Goal: Task Accomplishment & Management: Use online tool/utility

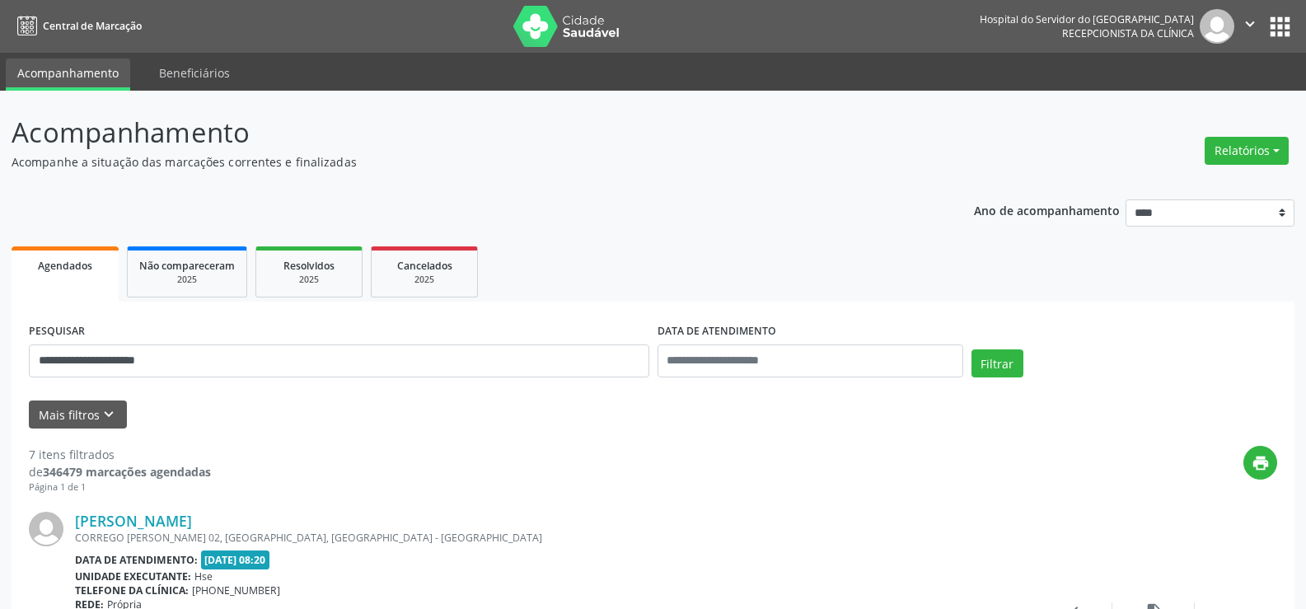
click at [34, 363] on input "**********" at bounding box center [339, 360] width 621 height 33
click at [999, 376] on button "Filtrar" at bounding box center [998, 363] width 52 height 28
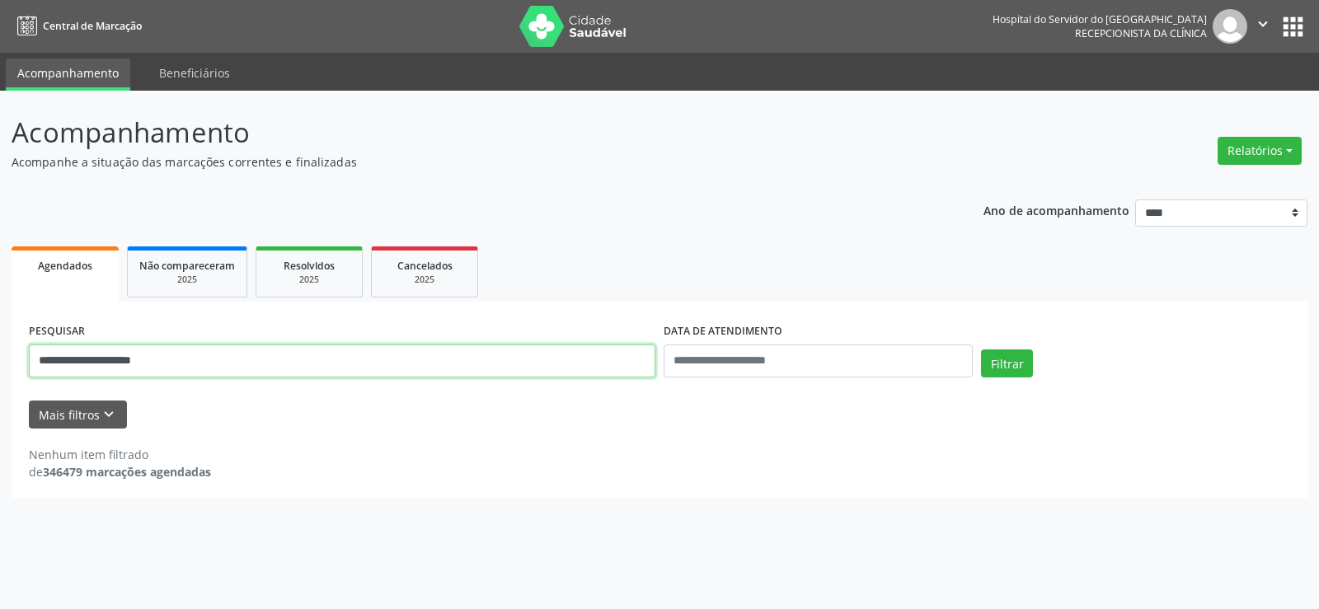
drag, startPoint x: 195, startPoint y: 364, endPoint x: 8, endPoint y: 361, distance: 187.1
click at [8, 361] on div "**********" at bounding box center [659, 350] width 1319 height 518
paste input "text"
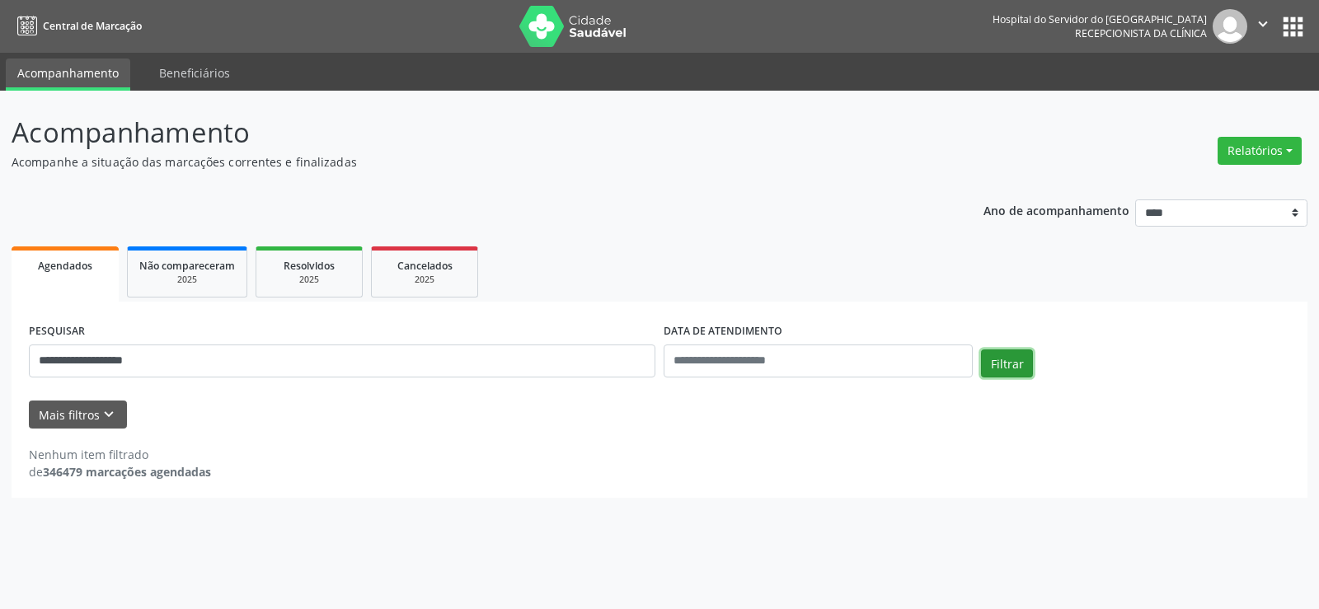
click at [1005, 358] on button "Filtrar" at bounding box center [1007, 363] width 52 height 28
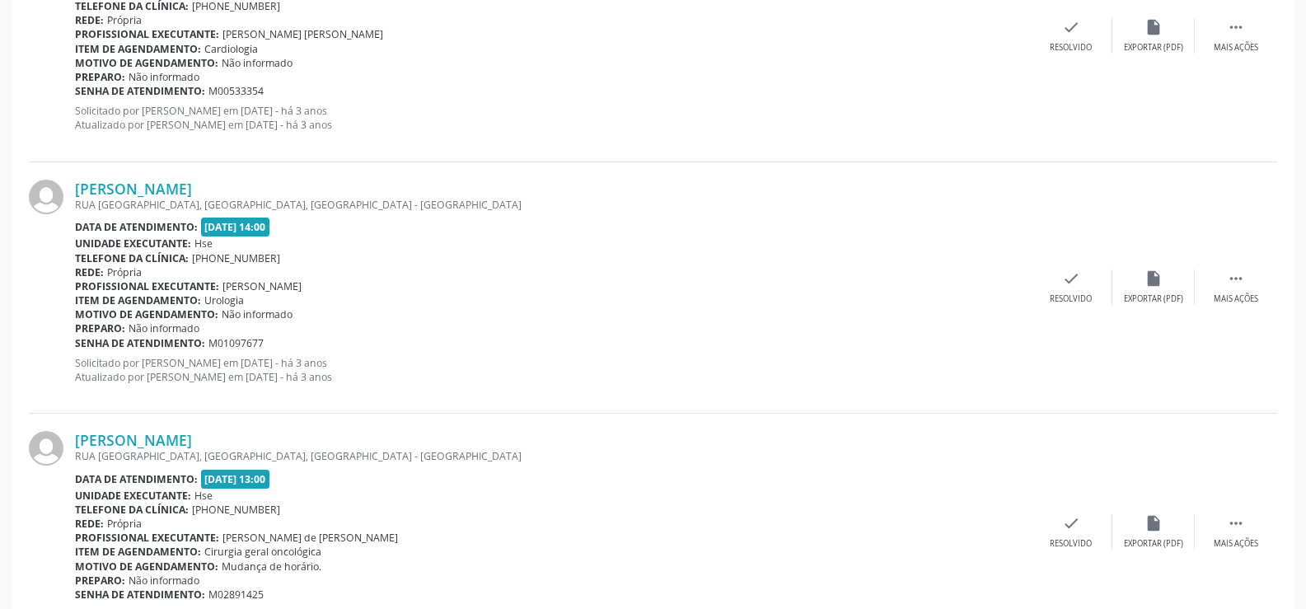
scroll to position [654, 0]
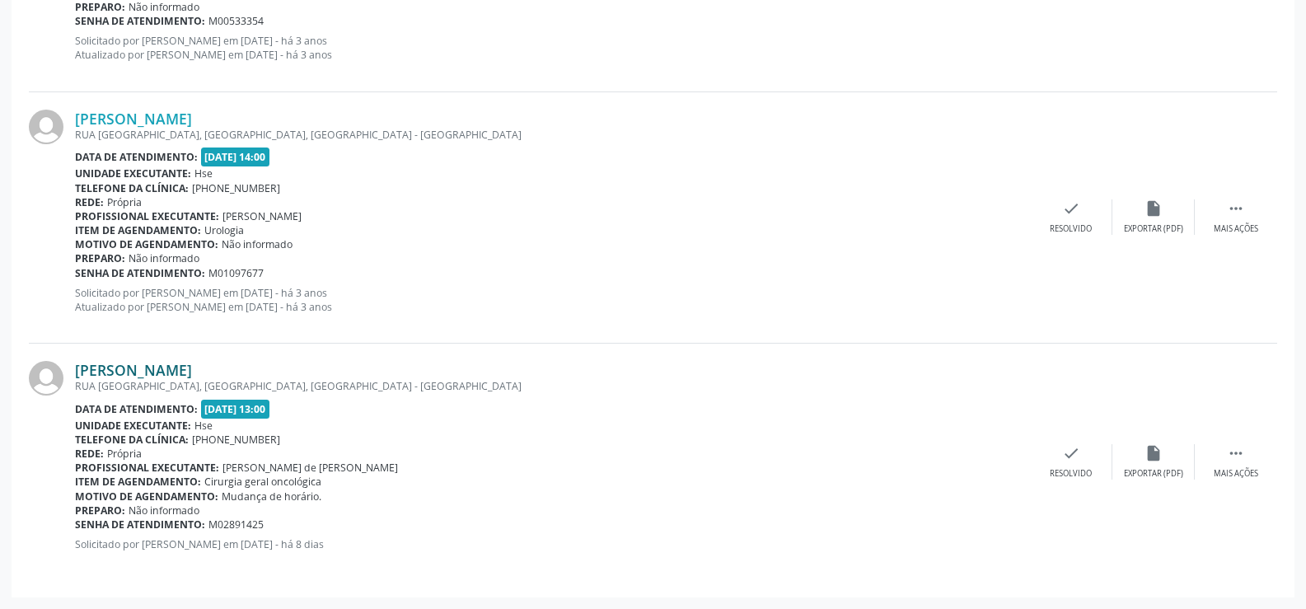
click at [192, 374] on link "Jose Roberto Feitosa" at bounding box center [133, 370] width 117 height 18
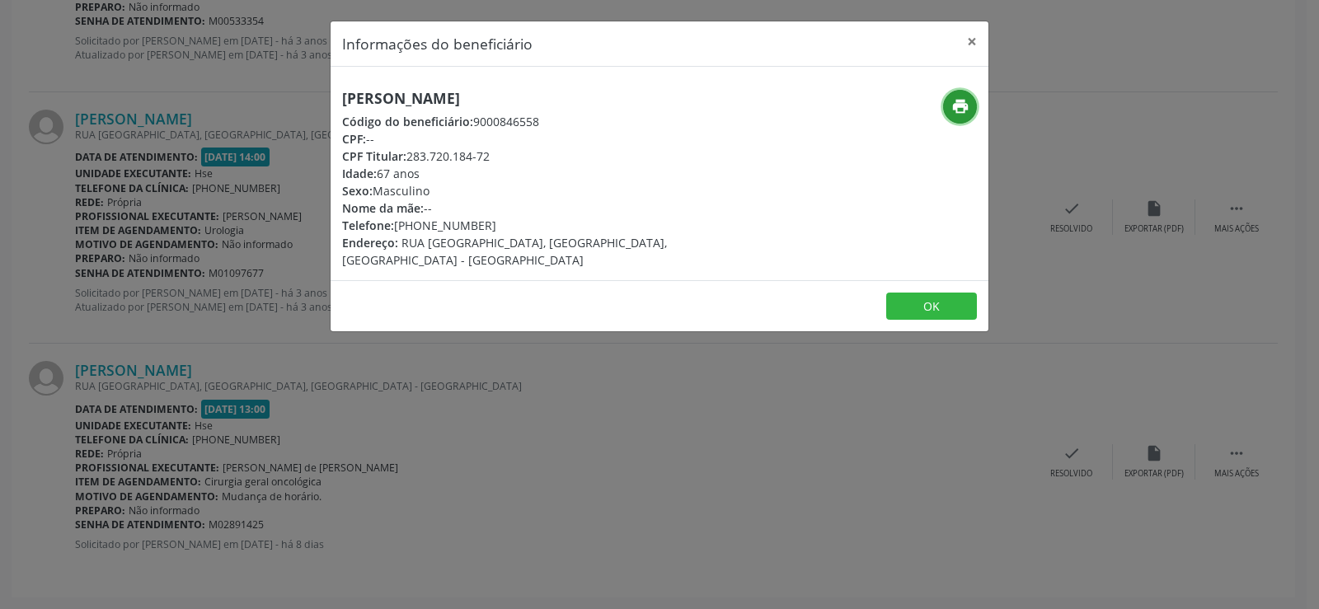
click at [963, 96] on button "print" at bounding box center [960, 107] width 34 height 34
click at [966, 41] on button "×" at bounding box center [971, 41] width 33 height 40
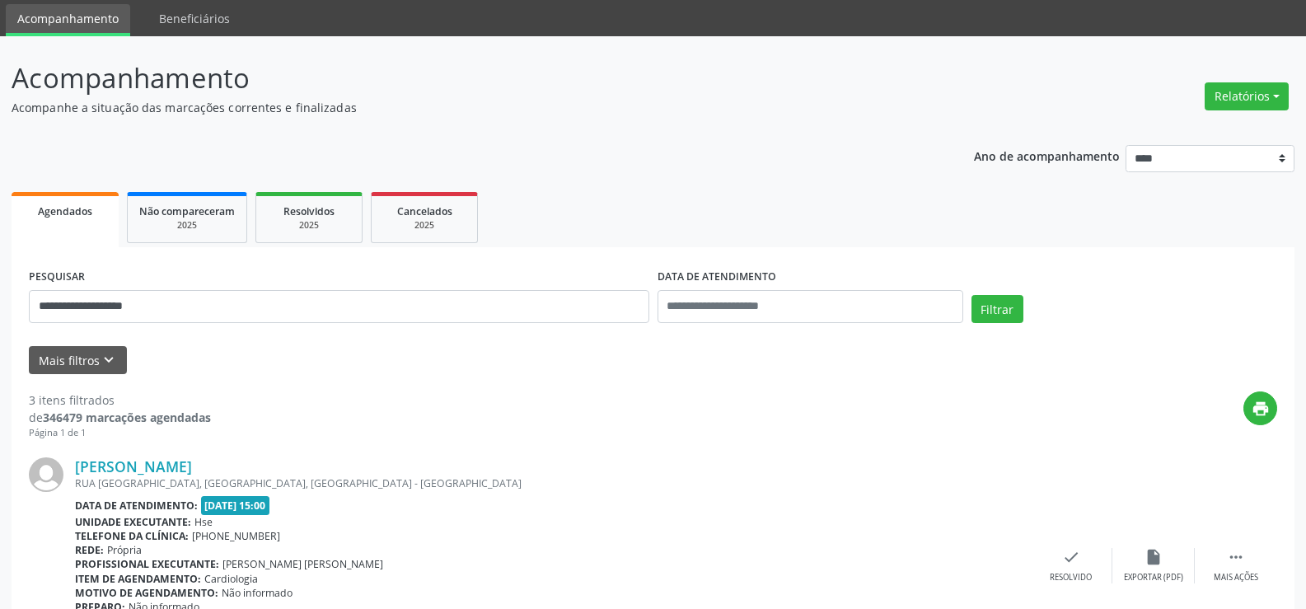
scroll to position [0, 0]
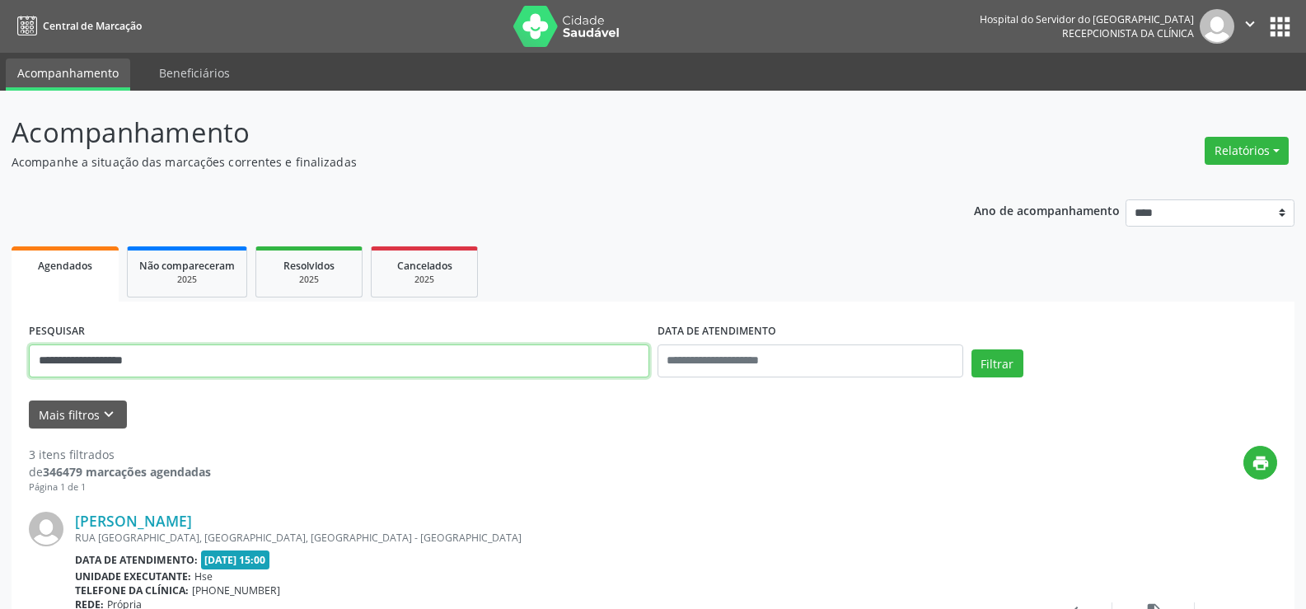
drag, startPoint x: 177, startPoint y: 365, endPoint x: 0, endPoint y: 369, distance: 177.2
paste input "text"
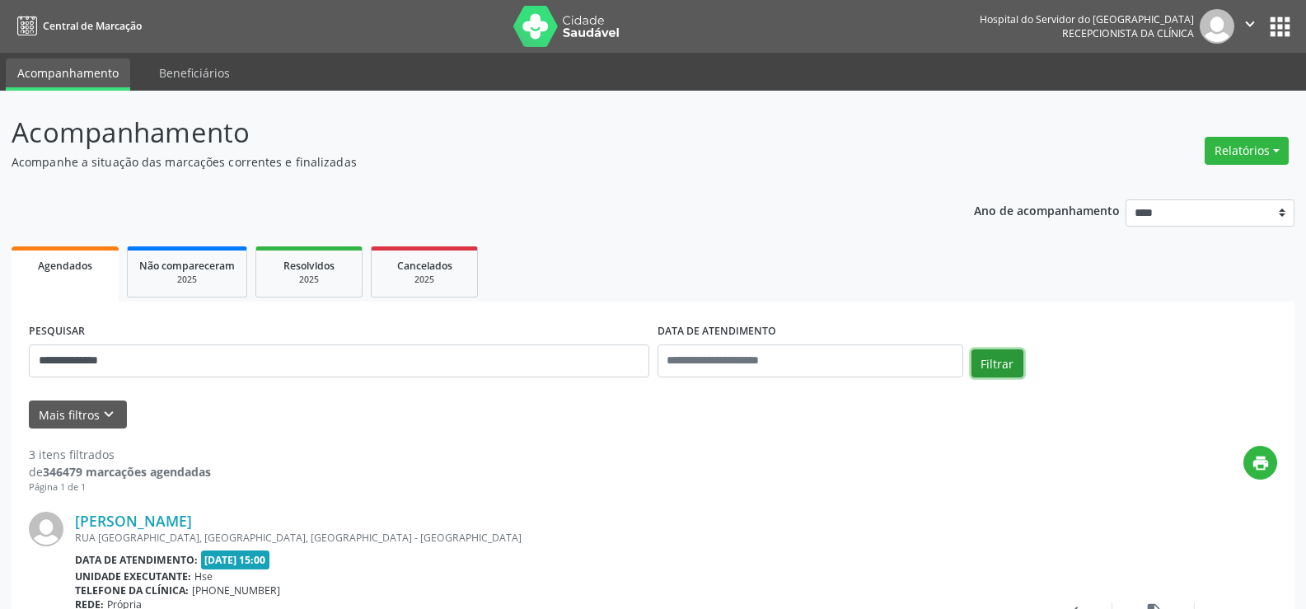
click at [989, 374] on button "Filtrar" at bounding box center [998, 363] width 52 height 28
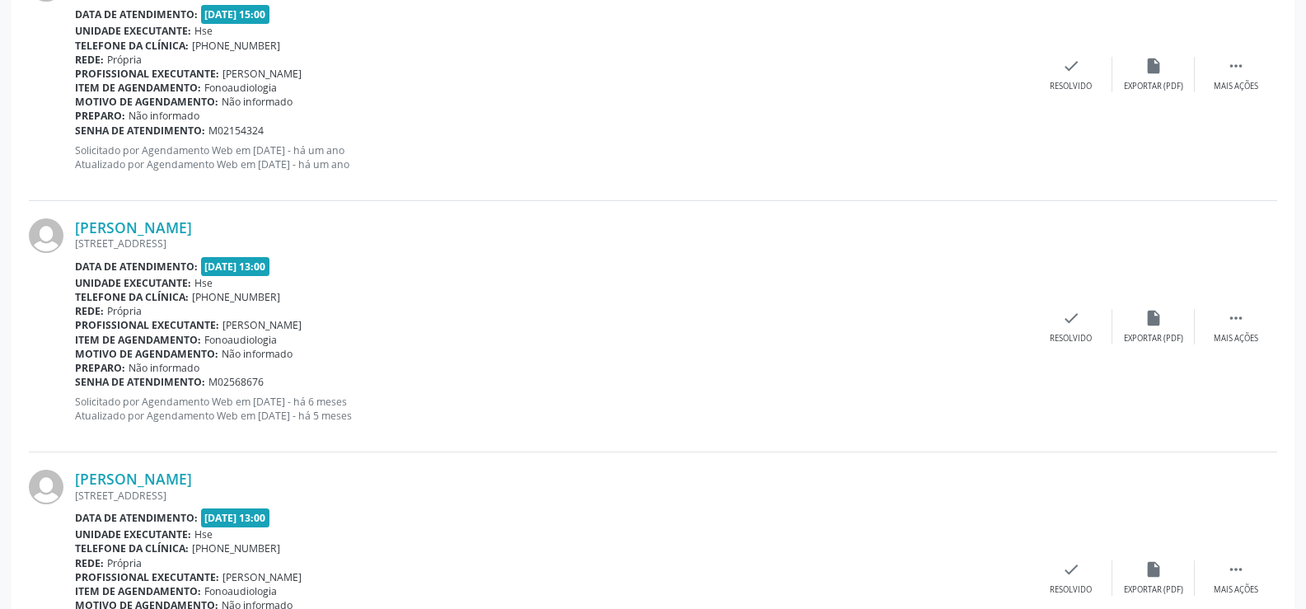
scroll to position [3437, 0]
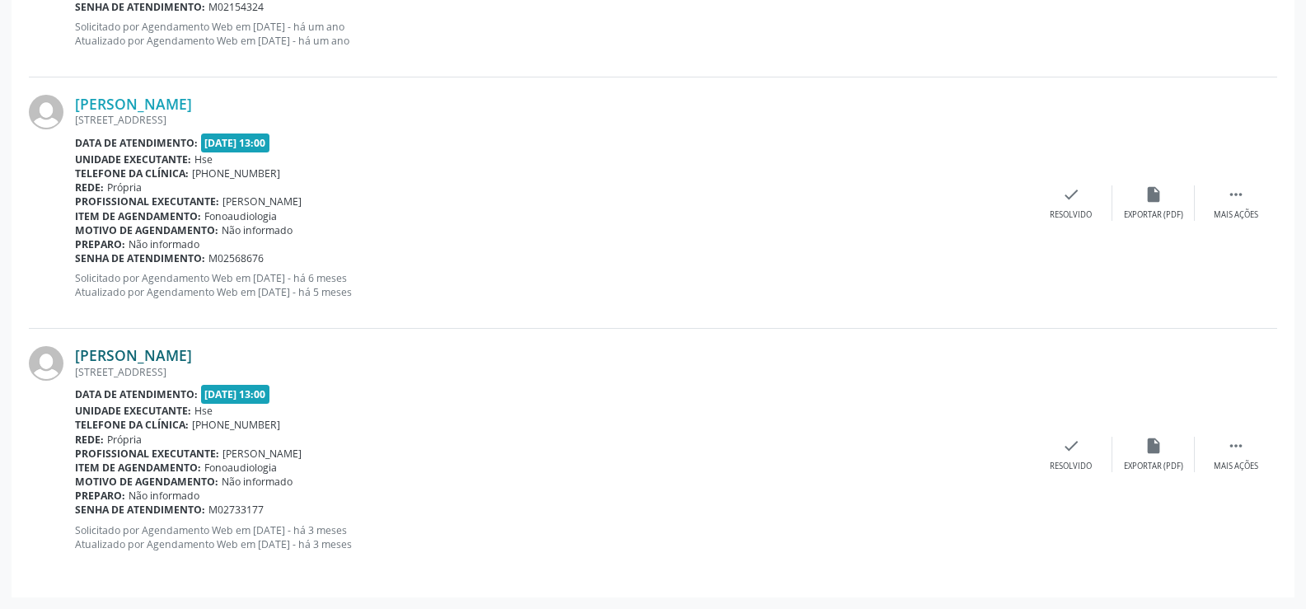
click at [192, 357] on link "Dilce Correia de Souza" at bounding box center [133, 355] width 117 height 18
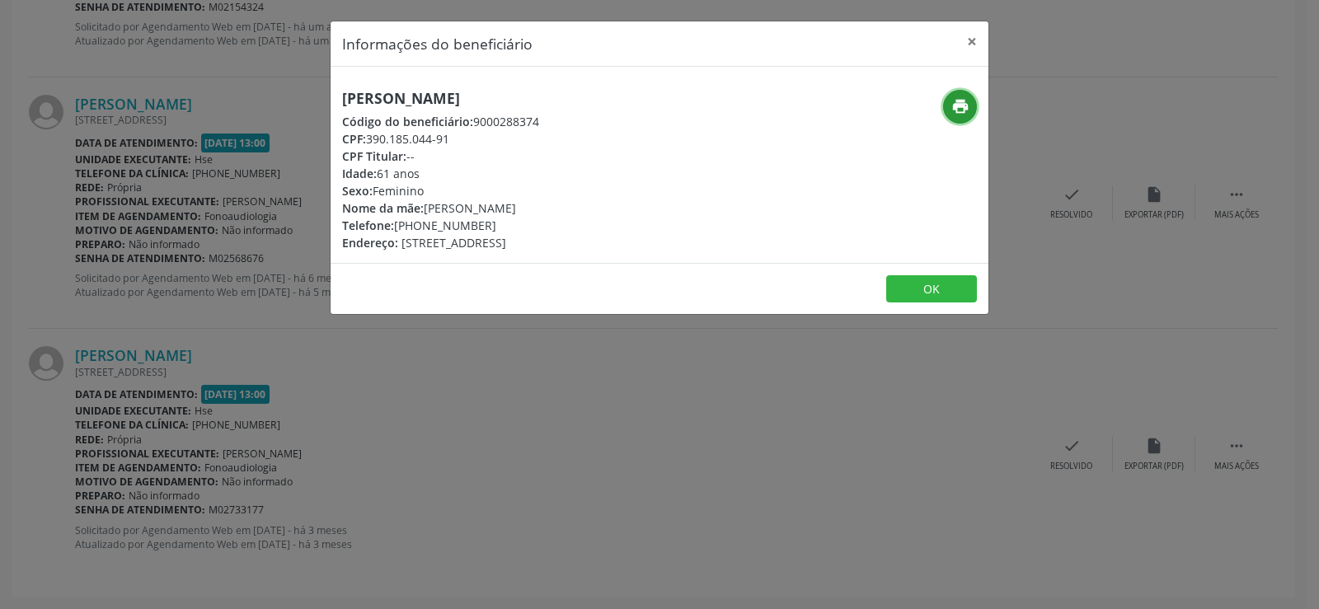
click at [952, 106] on icon "print" at bounding box center [960, 106] width 18 height 18
click at [963, 45] on button "×" at bounding box center [971, 41] width 33 height 40
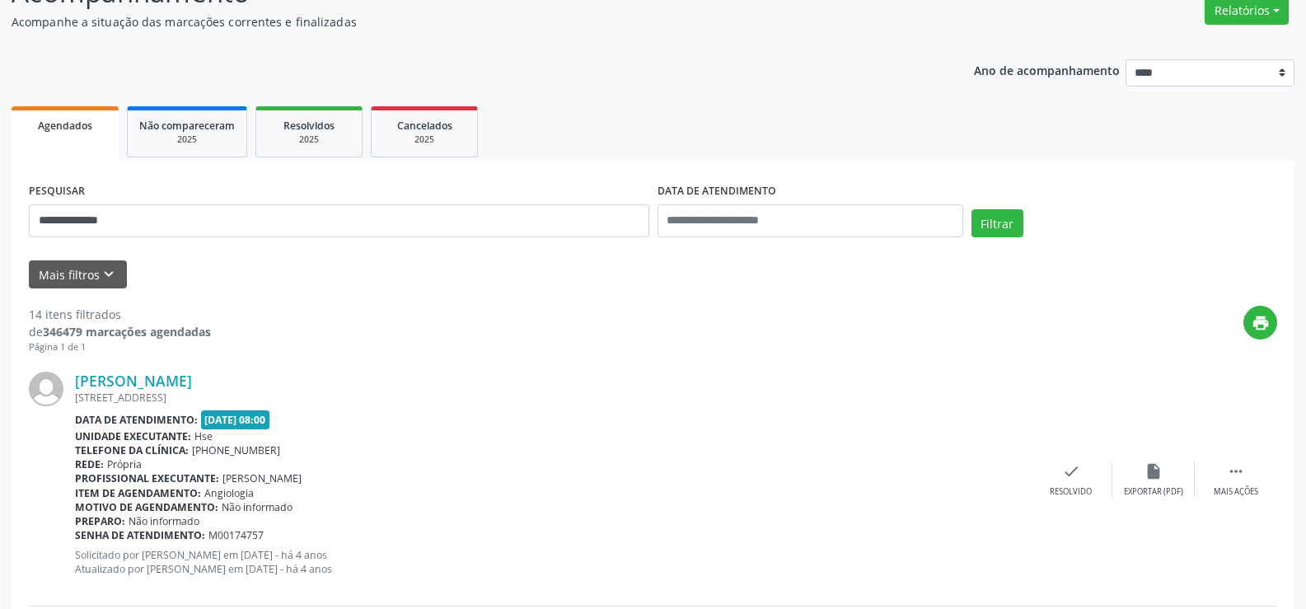
scroll to position [0, 0]
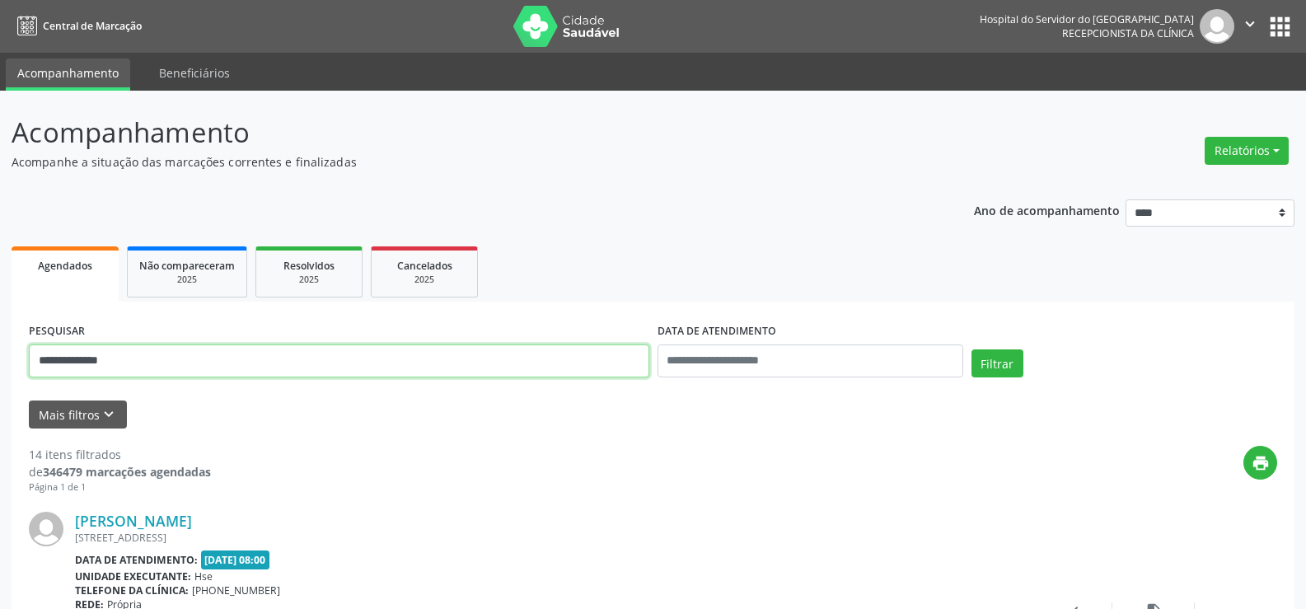
drag, startPoint x: 146, startPoint y: 357, endPoint x: 0, endPoint y: 359, distance: 145.9
paste input "**********"
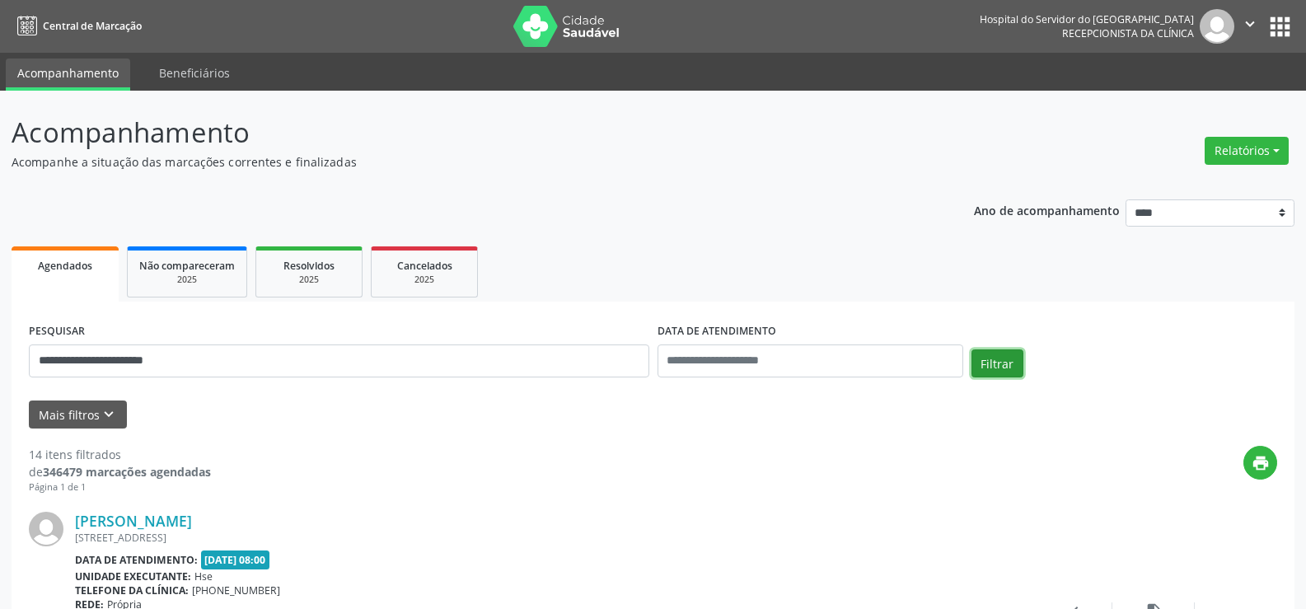
click at [991, 351] on button "Filtrar" at bounding box center [998, 363] width 52 height 28
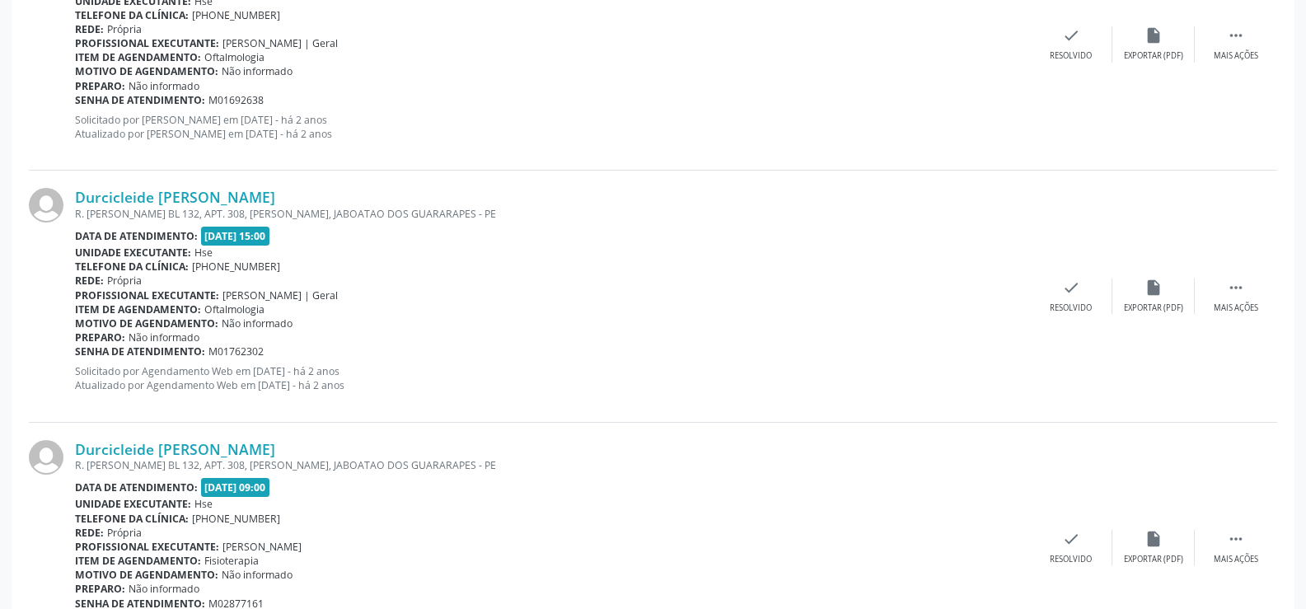
scroll to position [1675, 0]
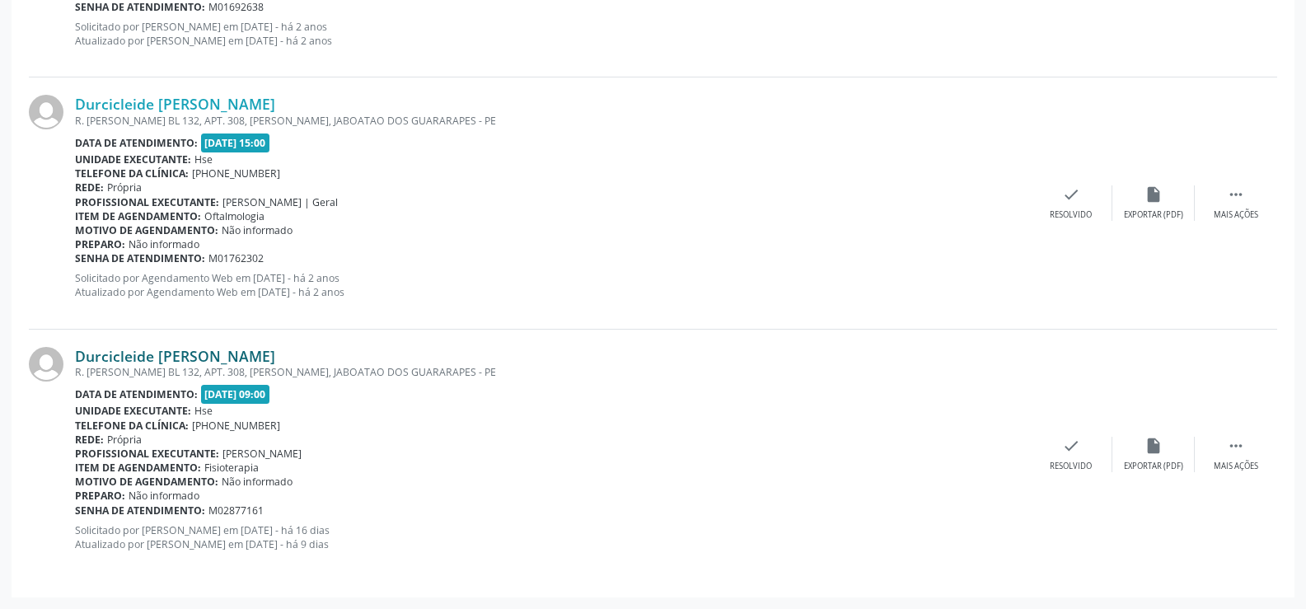
click at [239, 358] on link "Durcicleide Maria Bezerra" at bounding box center [175, 356] width 200 height 18
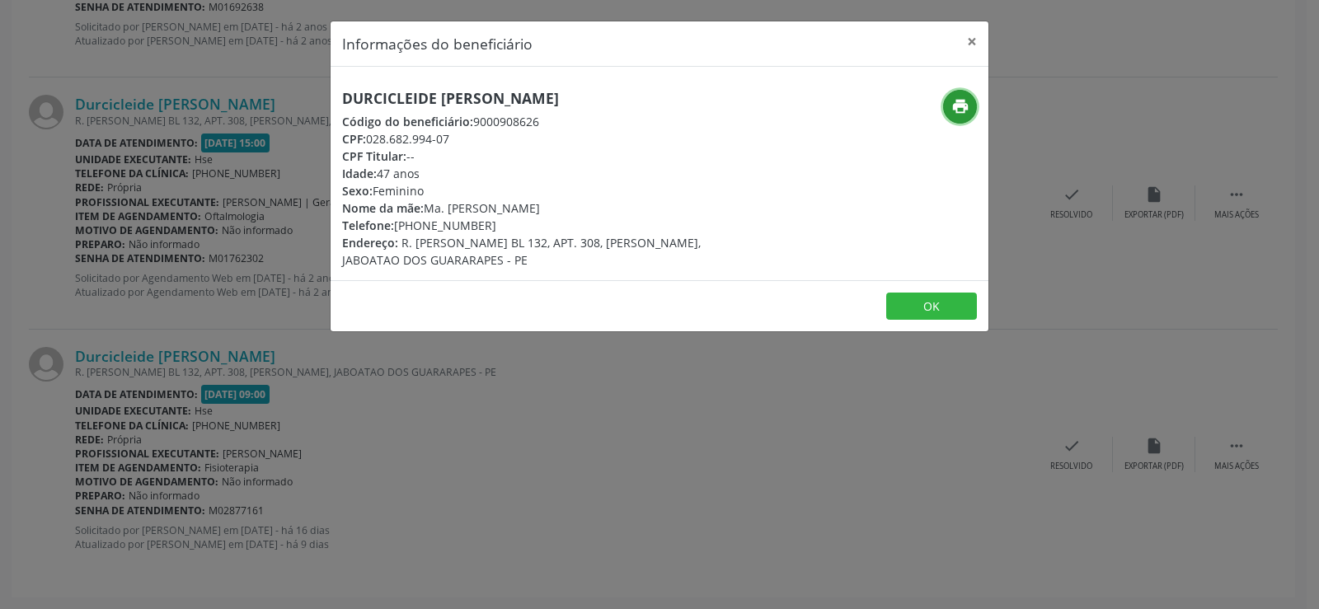
click at [958, 102] on icon "print" at bounding box center [960, 106] width 18 height 18
click at [971, 42] on button "×" at bounding box center [971, 41] width 33 height 40
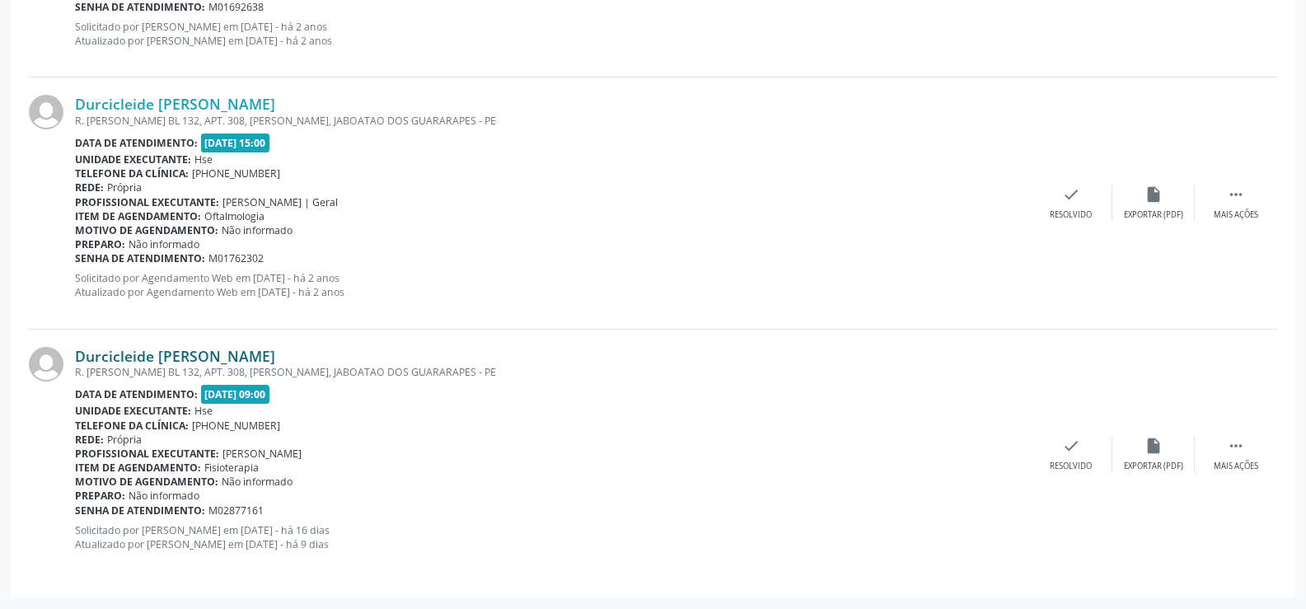
click at [115, 361] on div "Durcicleide Maria Bezerra" at bounding box center [552, 356] width 955 height 18
click at [183, 315] on div "Durcicleide Maria Bezerra R. DOMINGOS FERNANDES BL 132, APT. 308, MARCOS FREIRE…" at bounding box center [653, 202] width 1249 height 251
drag, startPoint x: 279, startPoint y: 354, endPoint x: 77, endPoint y: 345, distance: 201.3
click at [77, 345] on div "Durcicleide Maria Bezerra R. DOMINGOS FERNANDES BL 132, APT. 308, MARCOS FREIRE…" at bounding box center [653, 455] width 1249 height 251
copy link "Durcicleide Maria Bezerra"
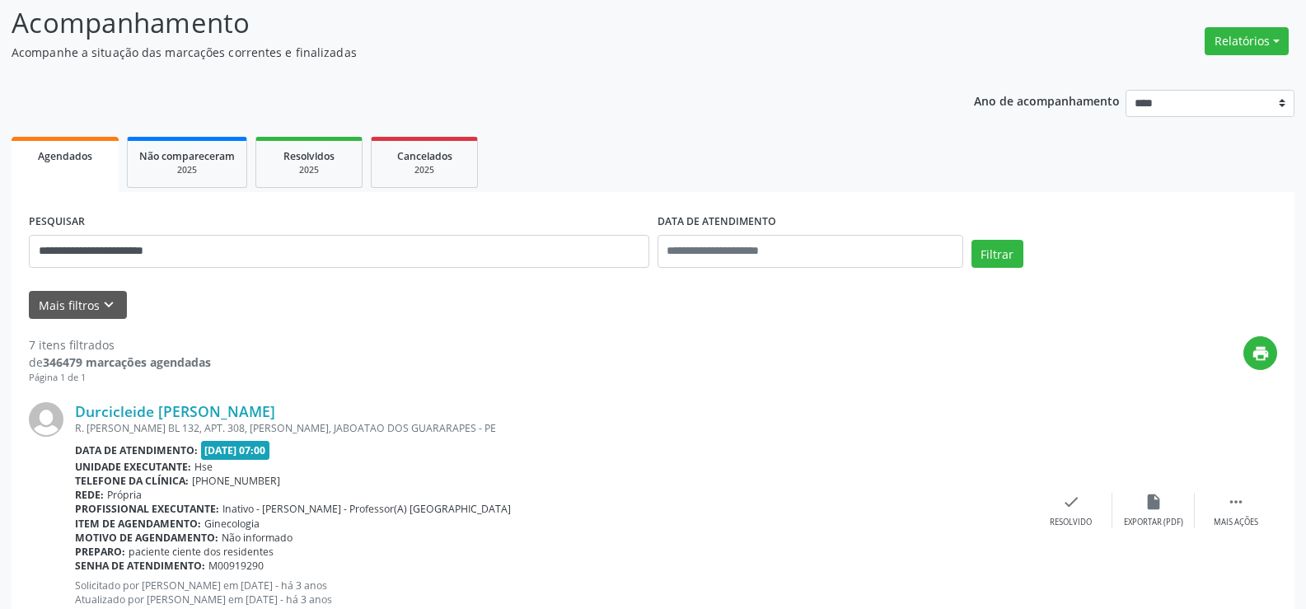
scroll to position [0, 0]
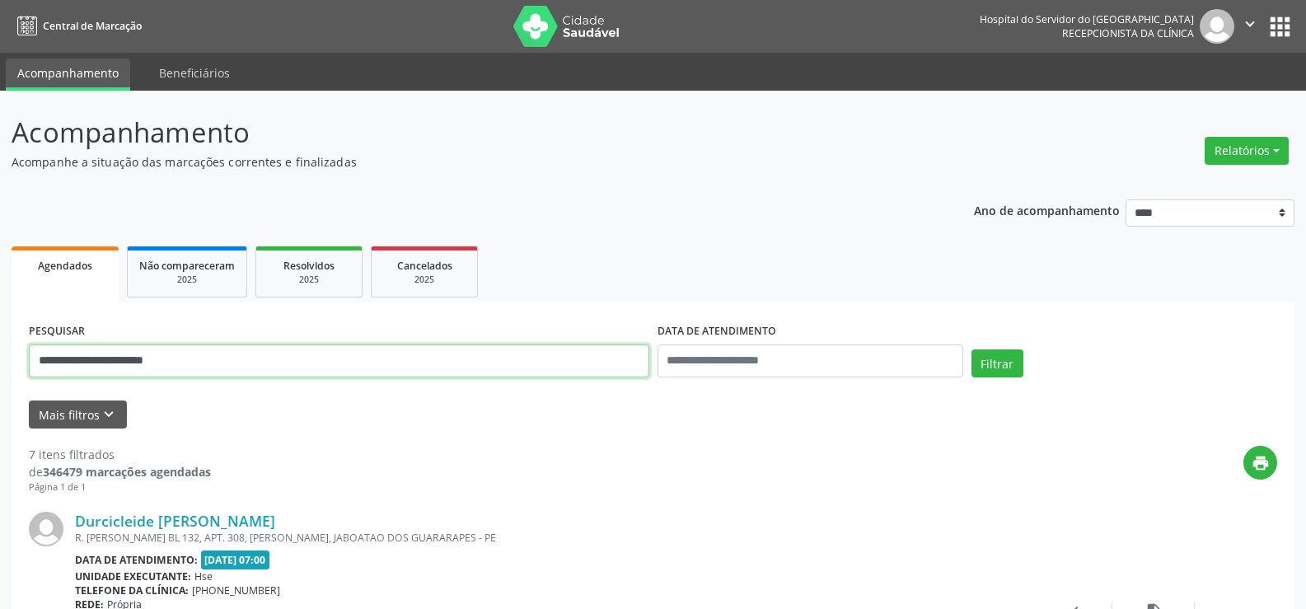
drag, startPoint x: 199, startPoint y: 361, endPoint x: 0, endPoint y: 364, distance: 199.5
paste input "text"
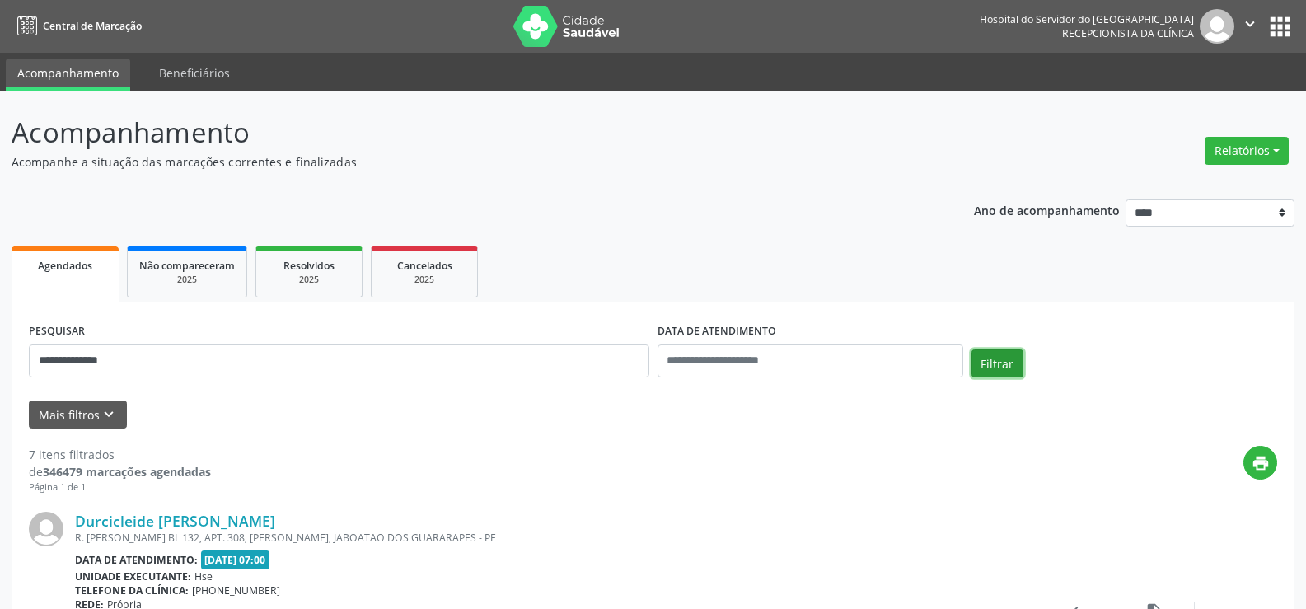
click at [986, 356] on button "Filtrar" at bounding box center [998, 363] width 52 height 28
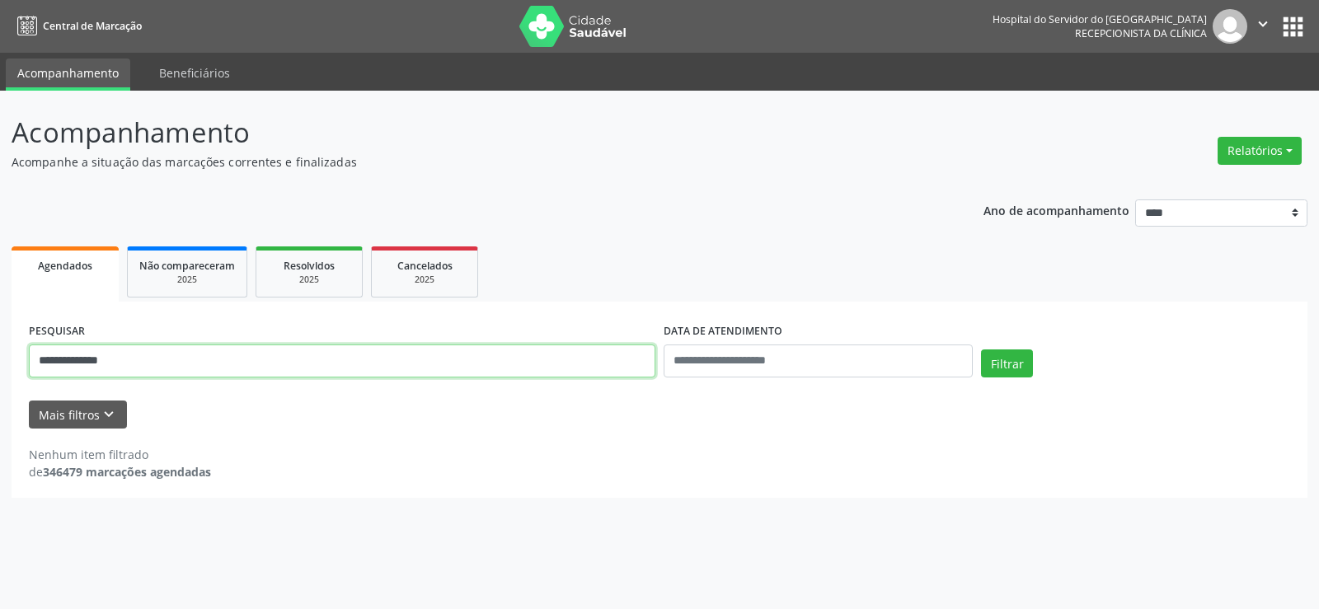
drag, startPoint x: 144, startPoint y: 349, endPoint x: 0, endPoint y: 362, distance: 144.8
click at [0, 362] on div "**********" at bounding box center [659, 350] width 1319 height 518
paste input "*********"
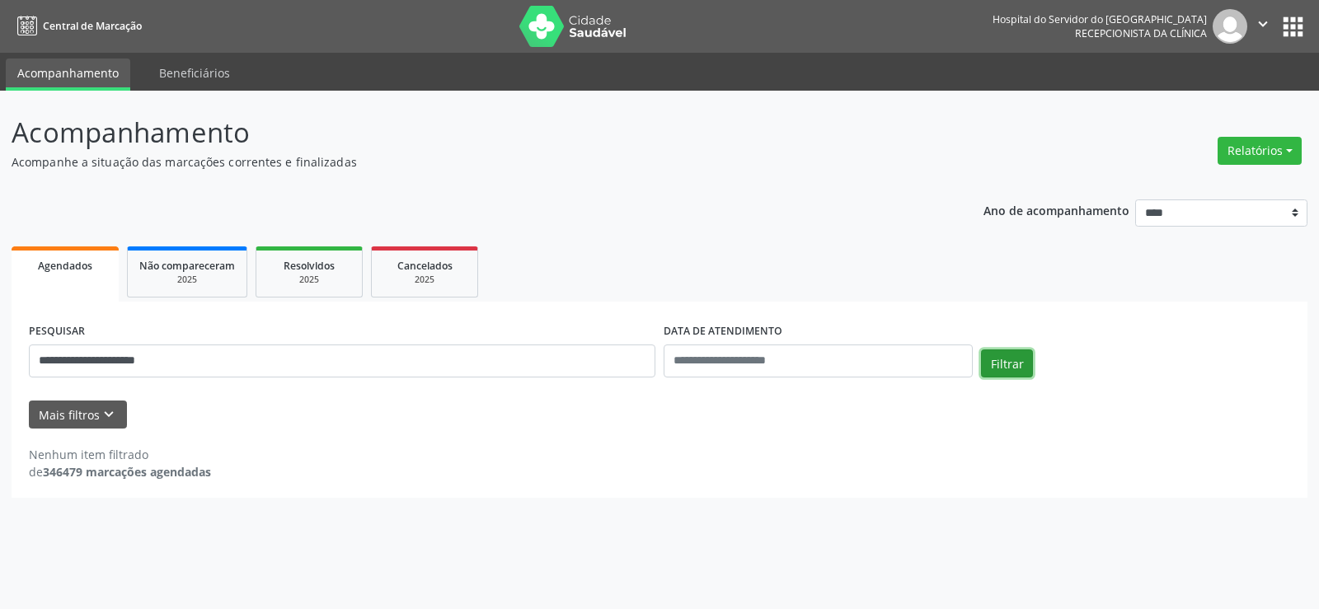
click at [983, 362] on button "Filtrar" at bounding box center [1007, 363] width 52 height 28
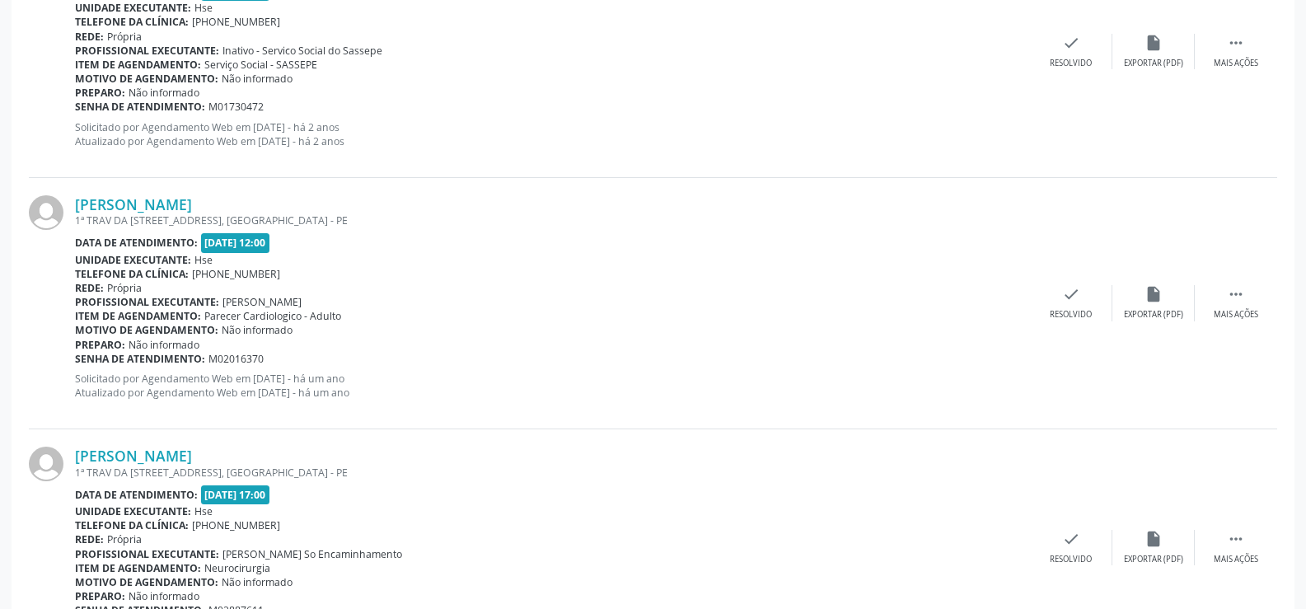
scroll to position [2585, 0]
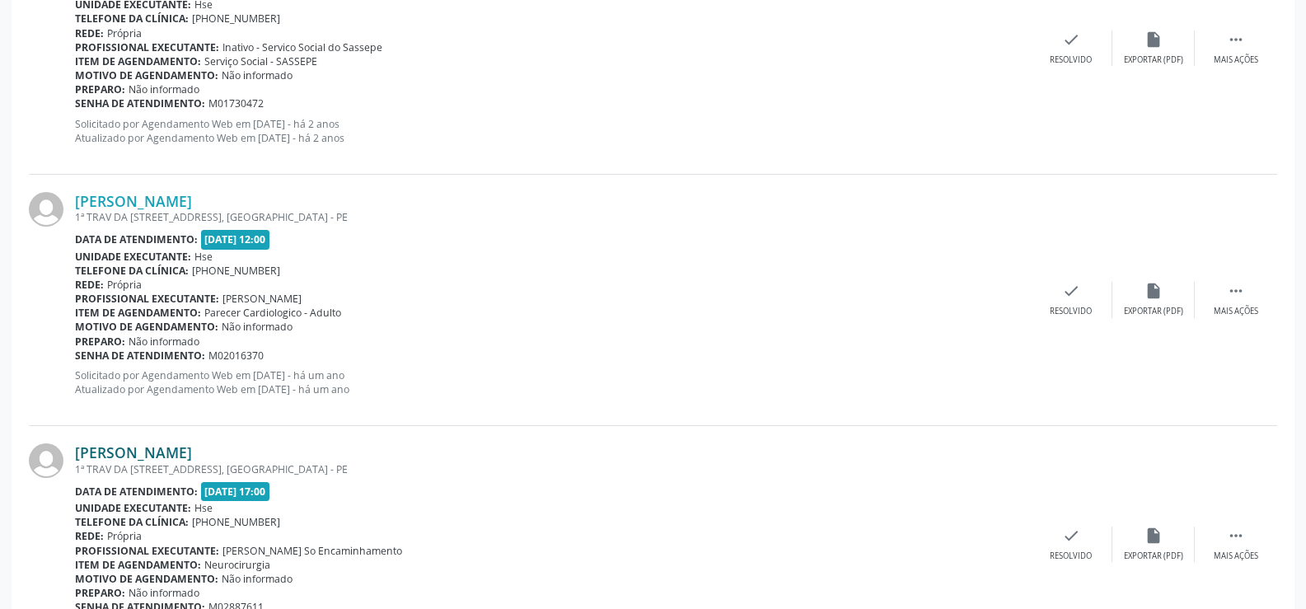
click at [192, 444] on link "Antonio Miguel da Silva" at bounding box center [133, 452] width 117 height 18
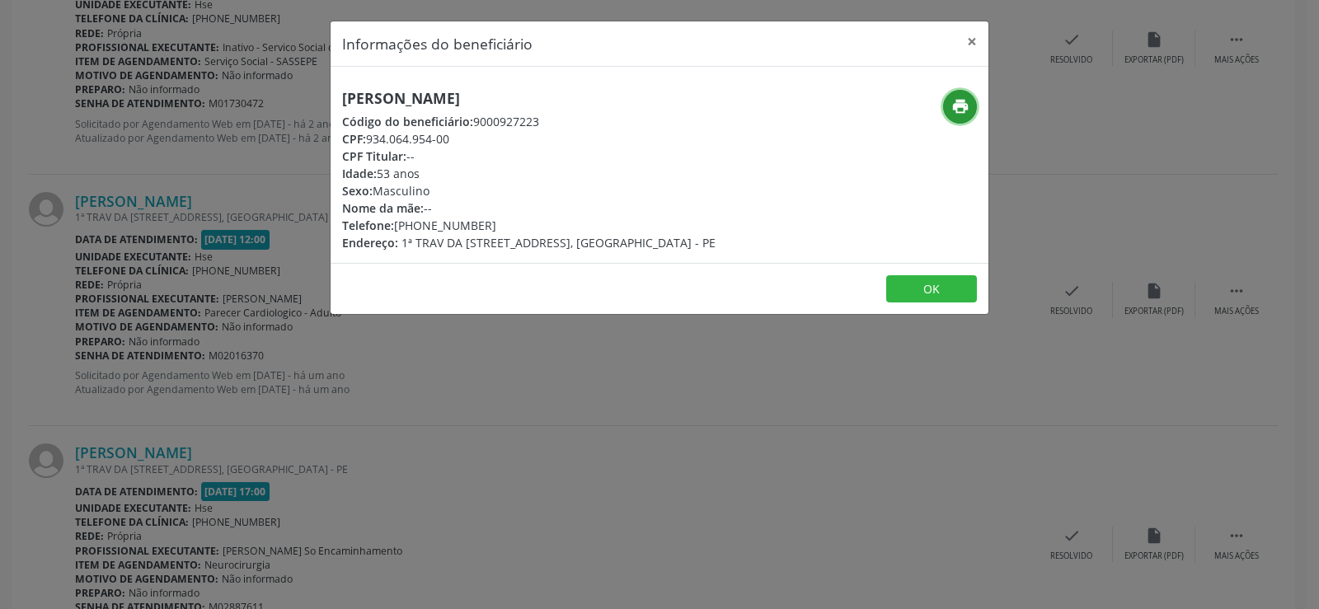
click at [963, 110] on icon "print" at bounding box center [960, 106] width 18 height 18
click at [971, 40] on button "×" at bounding box center [971, 41] width 33 height 40
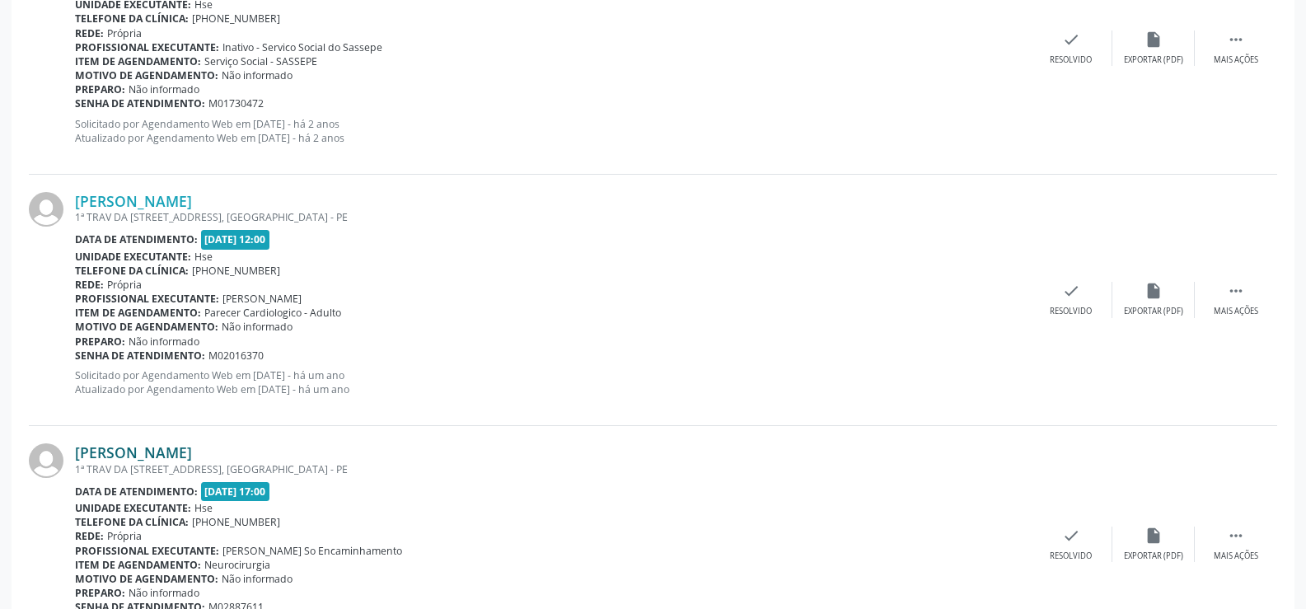
drag, startPoint x: 251, startPoint y: 449, endPoint x: 77, endPoint y: 460, distance: 173.4
click at [77, 460] on div "Antonio Miguel da Silva" at bounding box center [552, 452] width 955 height 18
copy link "Antonio Miguel da Silva"
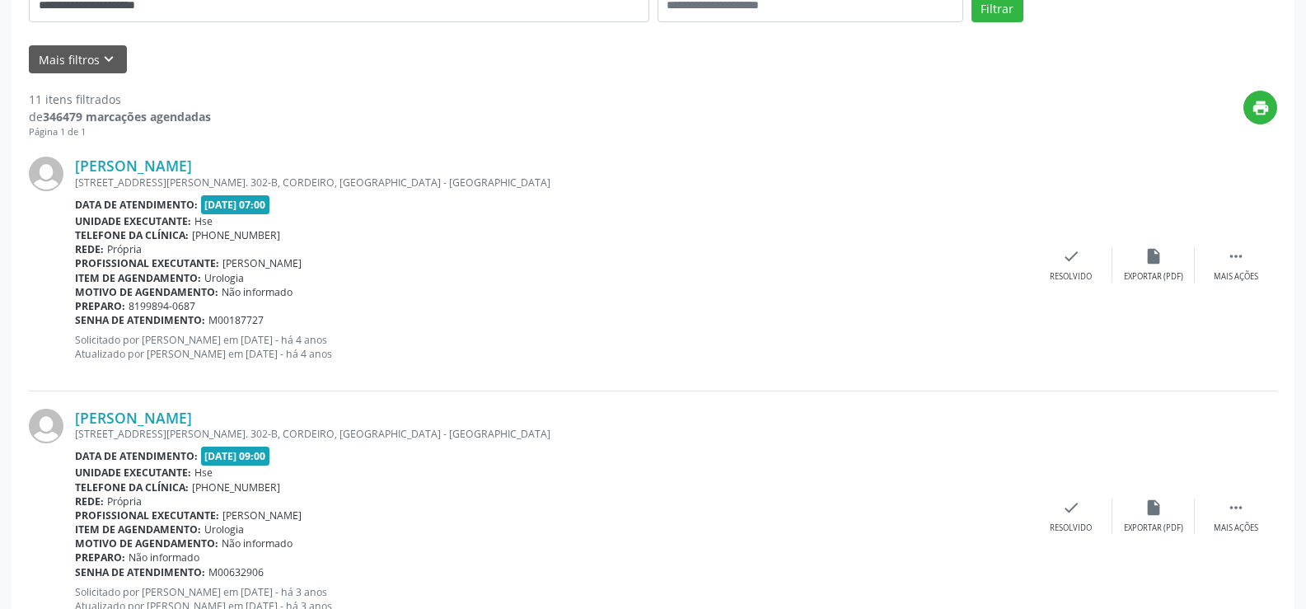
scroll to position [195, 0]
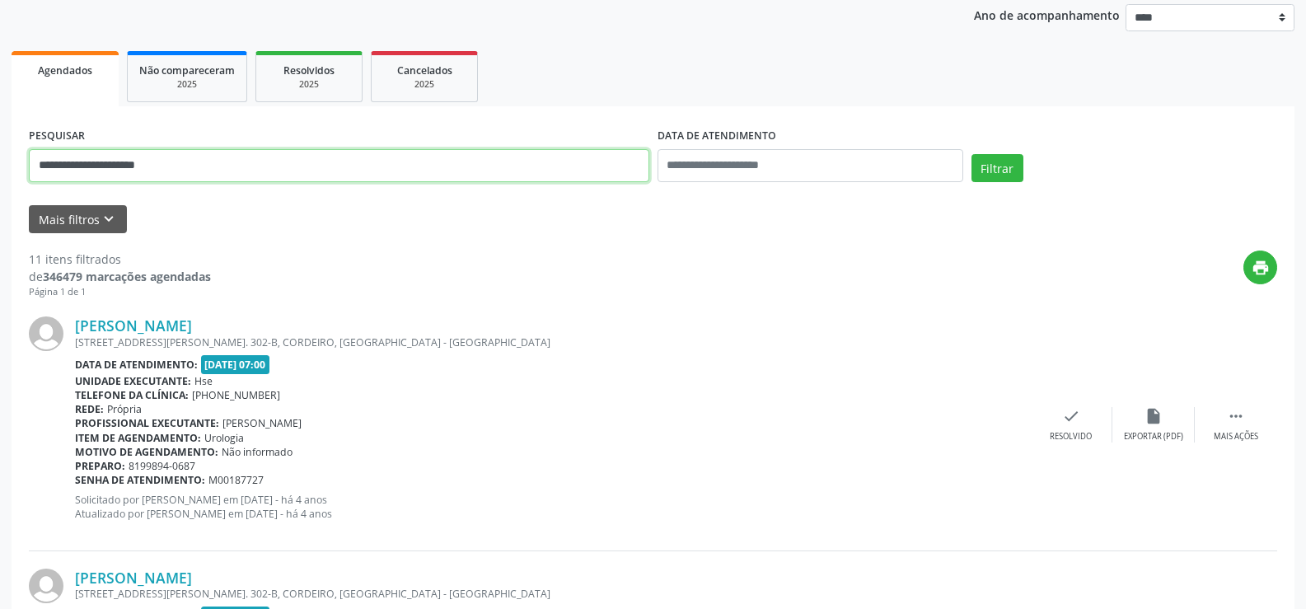
drag, startPoint x: 195, startPoint y: 160, endPoint x: 0, endPoint y: 166, distance: 195.4
paste input "*********"
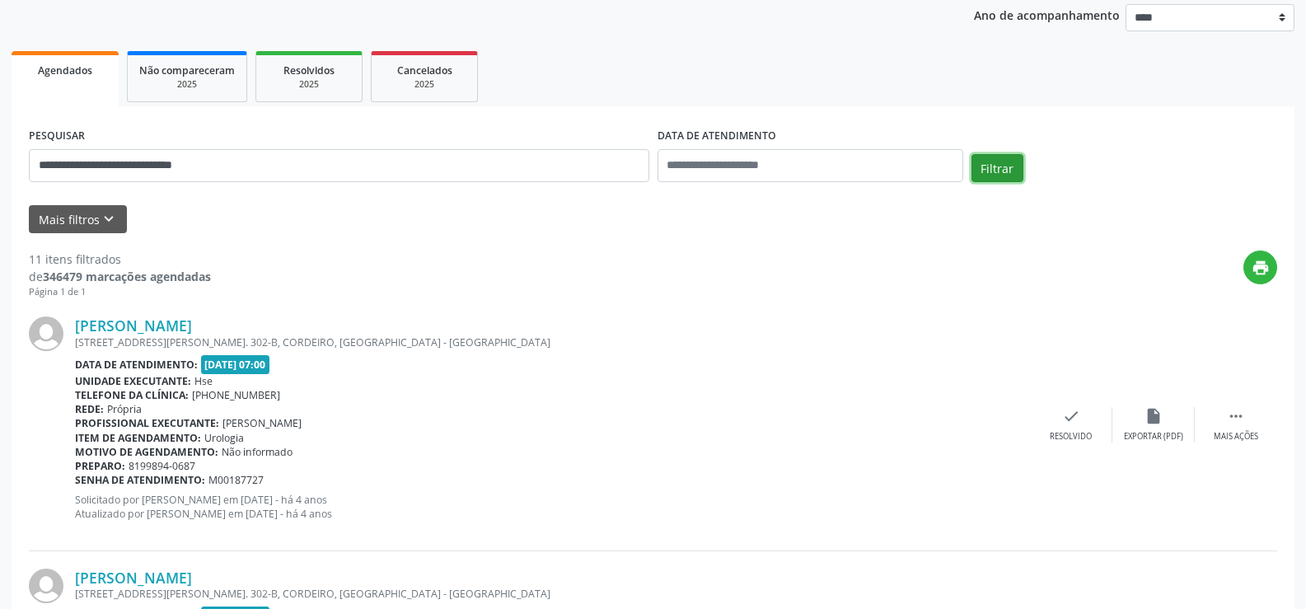
click at [1006, 174] on button "Filtrar" at bounding box center [998, 168] width 52 height 28
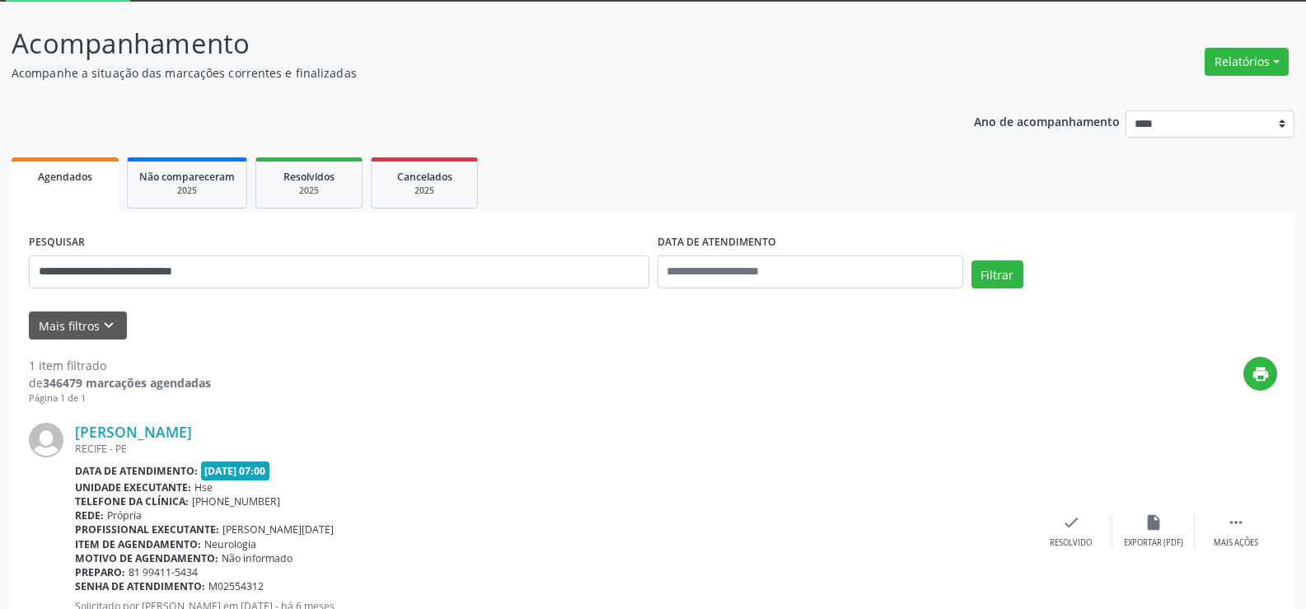
scroll to position [166, 0]
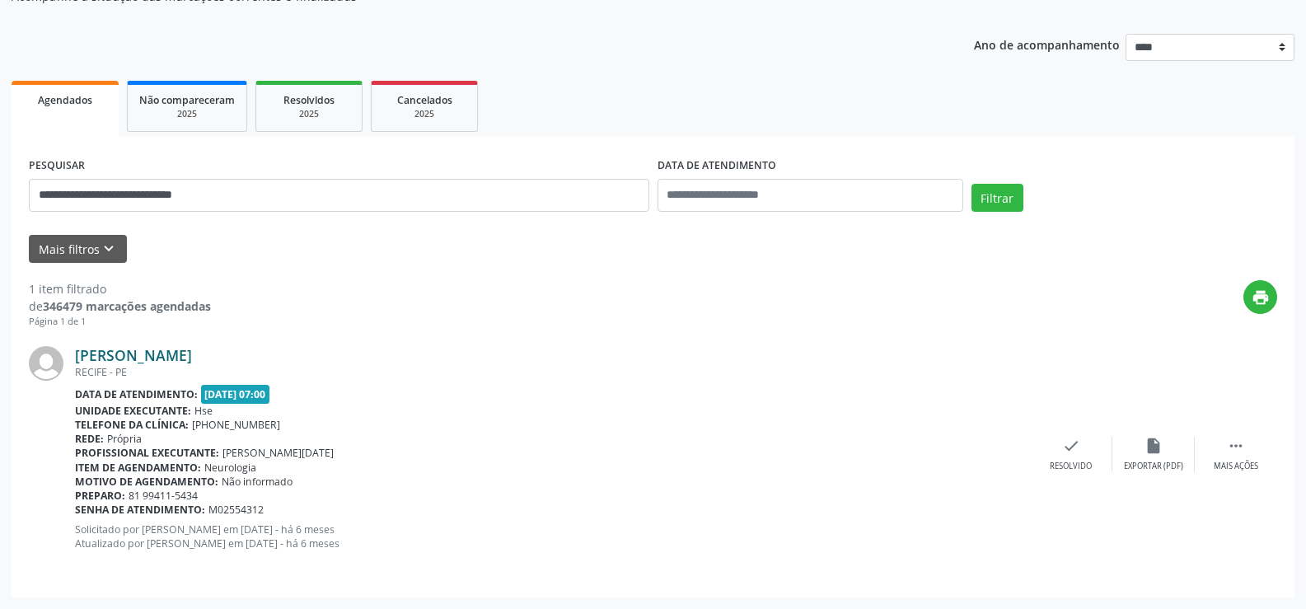
click at [192, 358] on link "Geraldo Ferreira da Silva Araujo" at bounding box center [133, 355] width 117 height 18
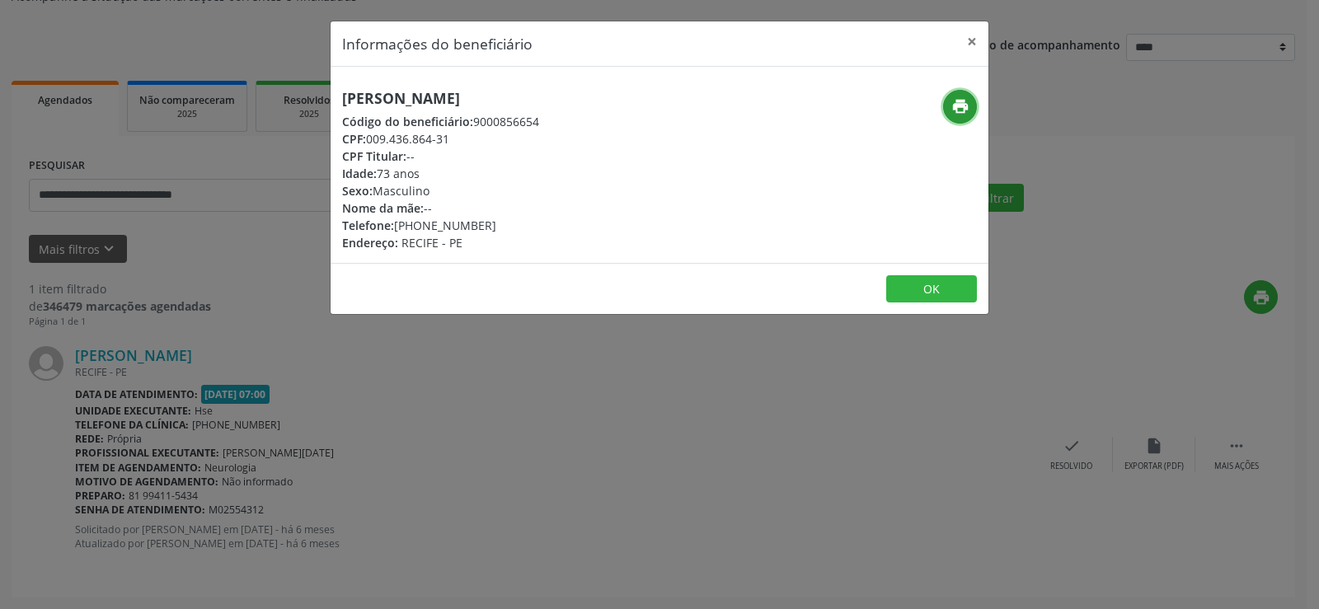
click at [968, 110] on icon "print" at bounding box center [960, 106] width 18 height 18
drag, startPoint x: 640, startPoint y: 101, endPoint x: 313, endPoint y: 95, distance: 326.4
click at [313, 95] on div "Informações do beneficiário × Geraldo Ferreira da Silva Araujo Código do benefi…" at bounding box center [659, 304] width 1319 height 609
copy h5 "Geraldo Ferreira da Silva Araujo"
click at [979, 43] on button "×" at bounding box center [971, 41] width 33 height 40
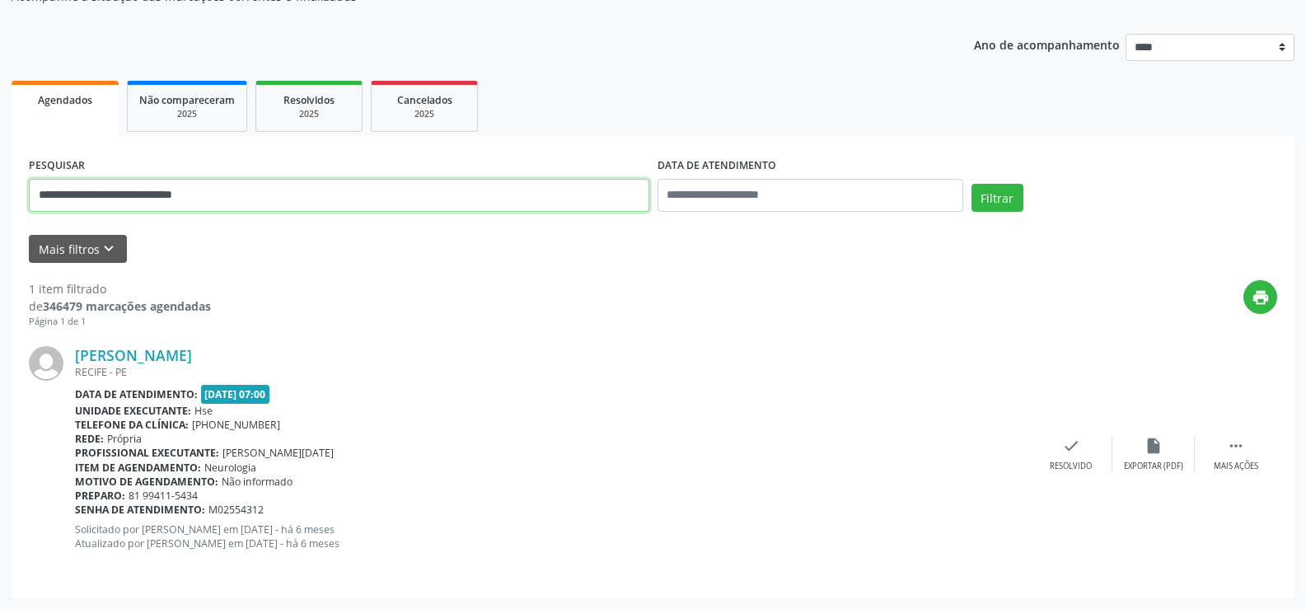
drag, startPoint x: 251, startPoint y: 187, endPoint x: 0, endPoint y: 173, distance: 251.8
click at [0, 173] on div "**********" at bounding box center [653, 267] width 1306 height 684
paste input "text"
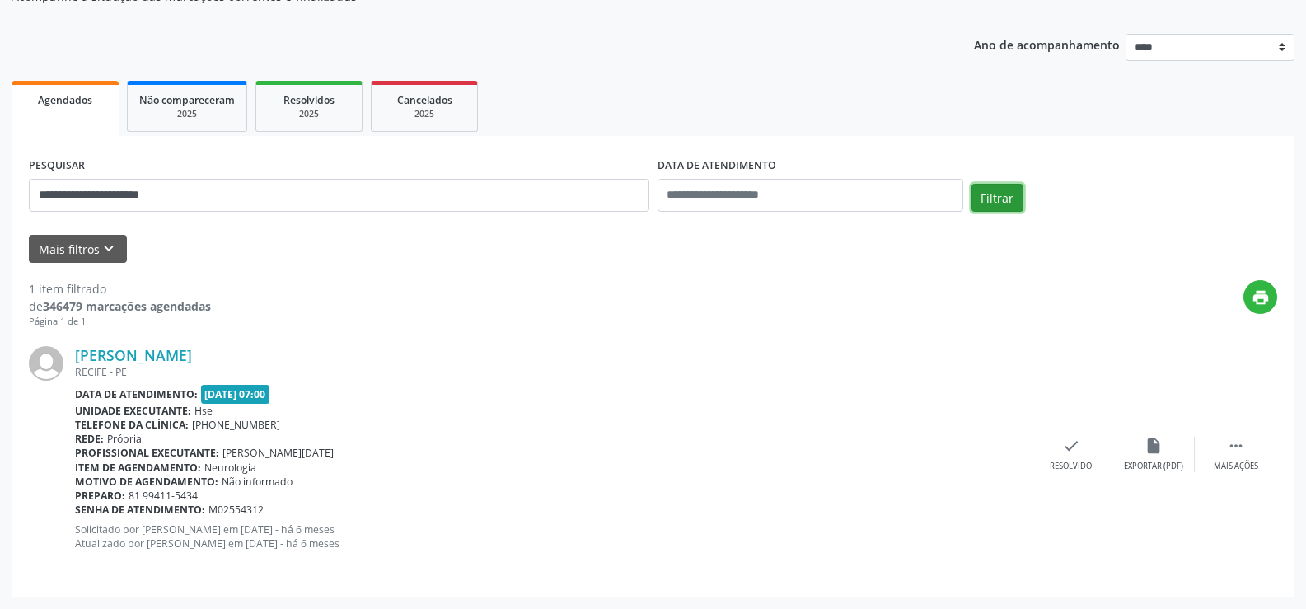
click at [993, 203] on button "Filtrar" at bounding box center [998, 198] width 52 height 28
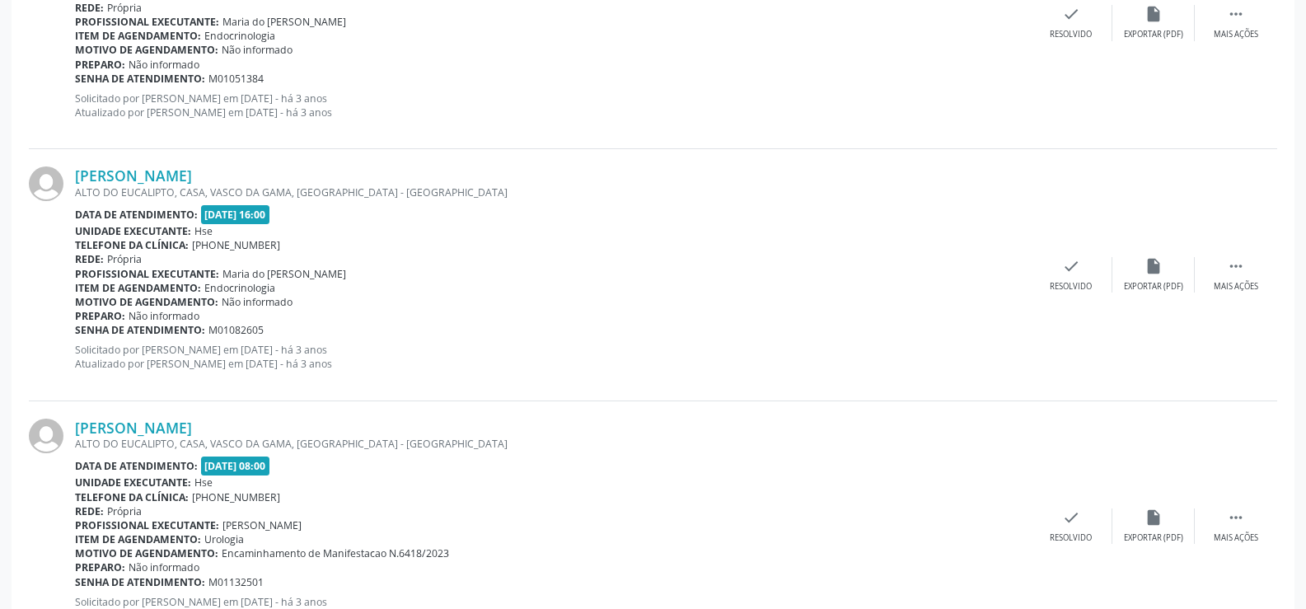
scroll to position [1675, 0]
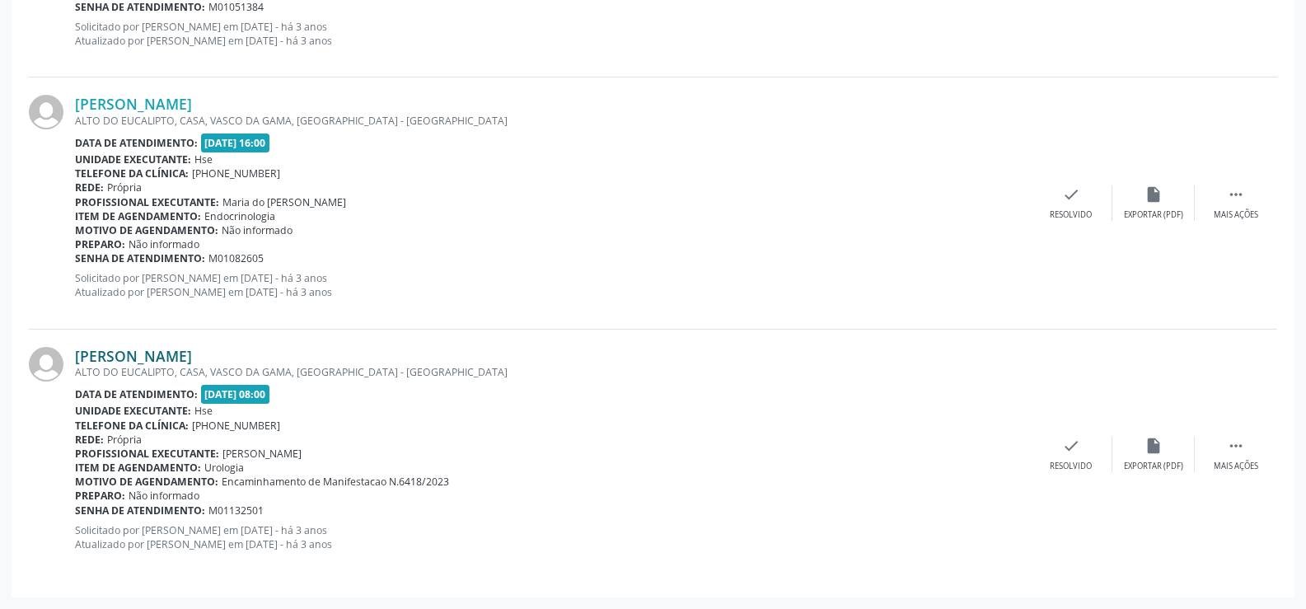
click at [192, 359] on link "Aloisio Saraiva de Souza" at bounding box center [133, 356] width 117 height 18
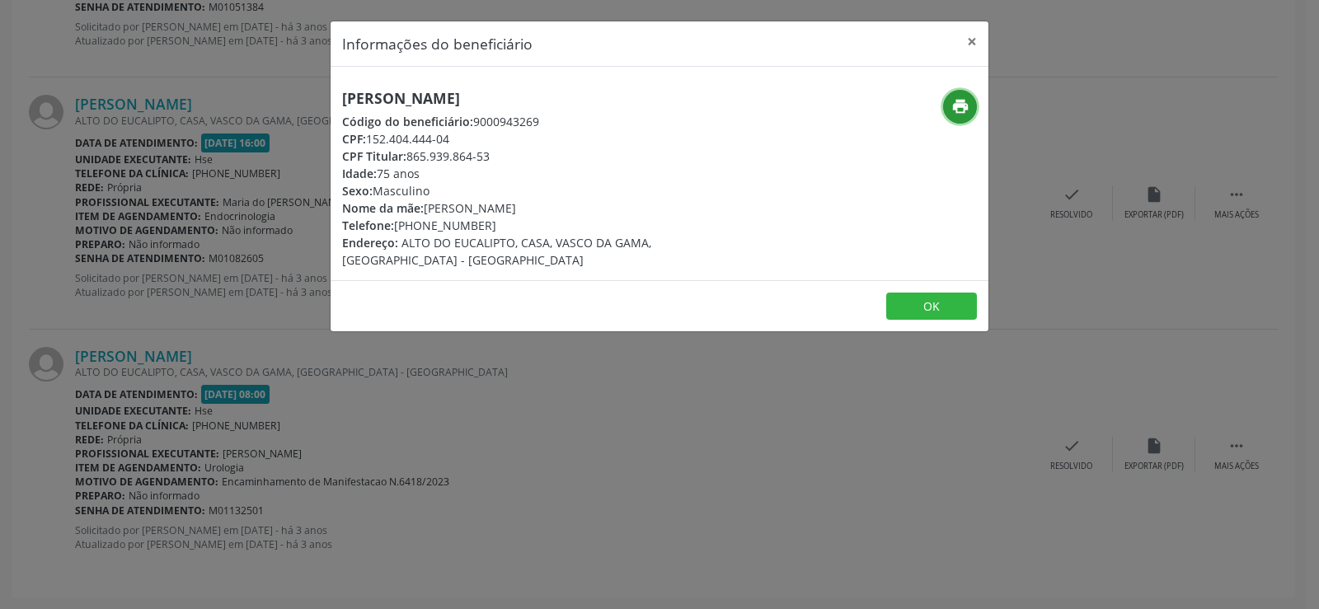
click at [947, 113] on button "print" at bounding box center [960, 107] width 34 height 34
drag, startPoint x: 548, startPoint y: 94, endPoint x: 326, endPoint y: 105, distance: 221.9
click at [326, 105] on div "Informações do beneficiário × Aloisio Saraiva de Souza Código do beneficiário: …" at bounding box center [659, 304] width 1319 height 609
copy h5 "Aloisio Saraiva de Souza"
click at [969, 37] on button "×" at bounding box center [971, 41] width 33 height 40
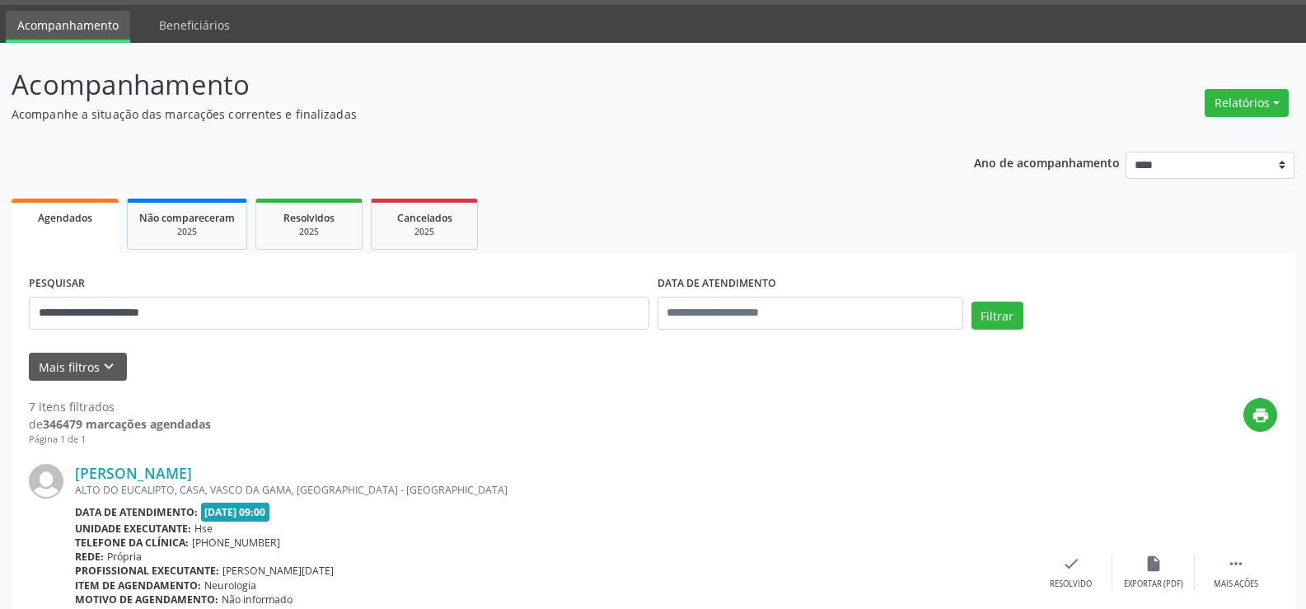
scroll to position [0, 0]
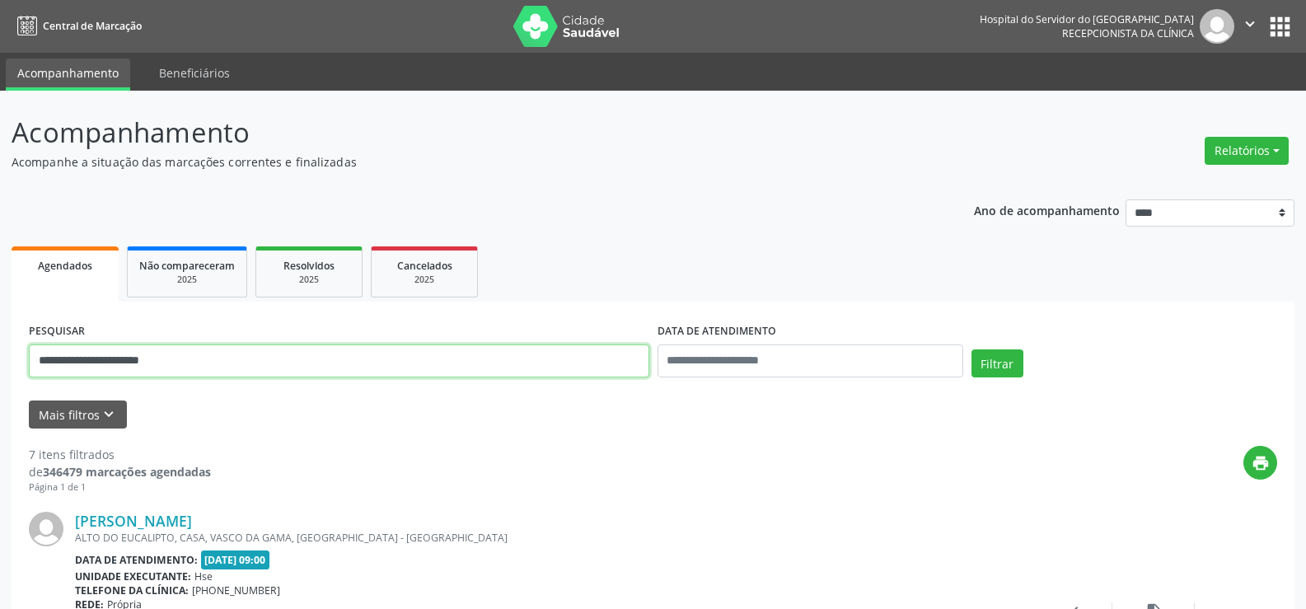
drag, startPoint x: 209, startPoint y: 361, endPoint x: 12, endPoint y: 358, distance: 197.8
paste input "****"
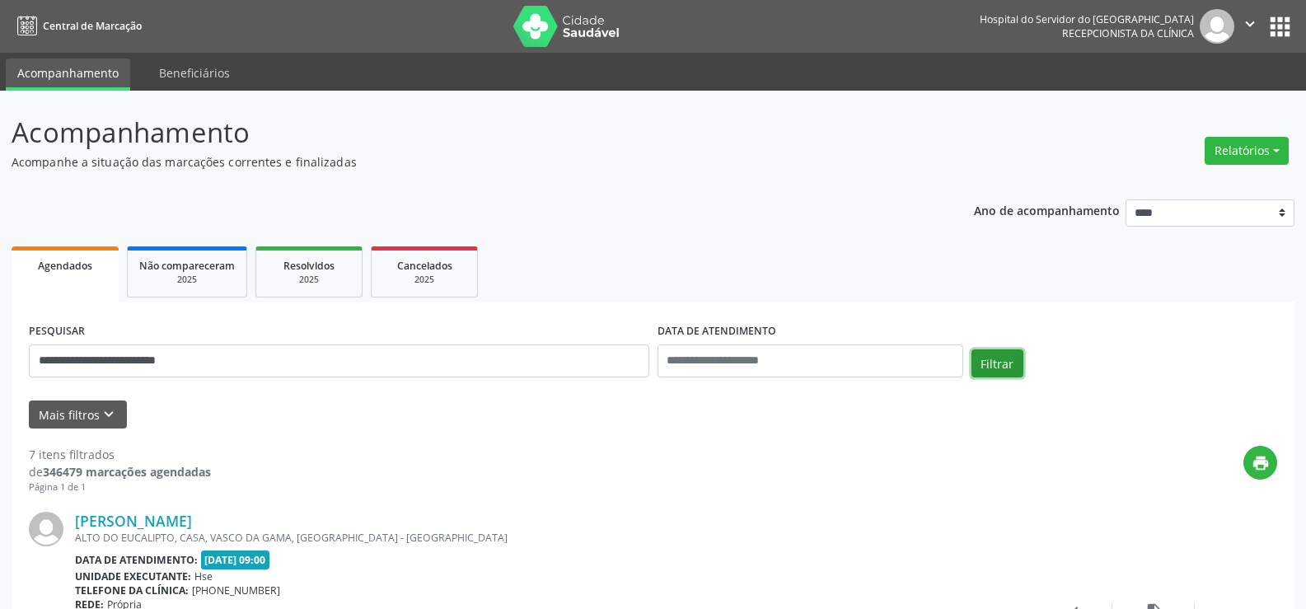
click at [993, 368] on button "Filtrar" at bounding box center [998, 363] width 52 height 28
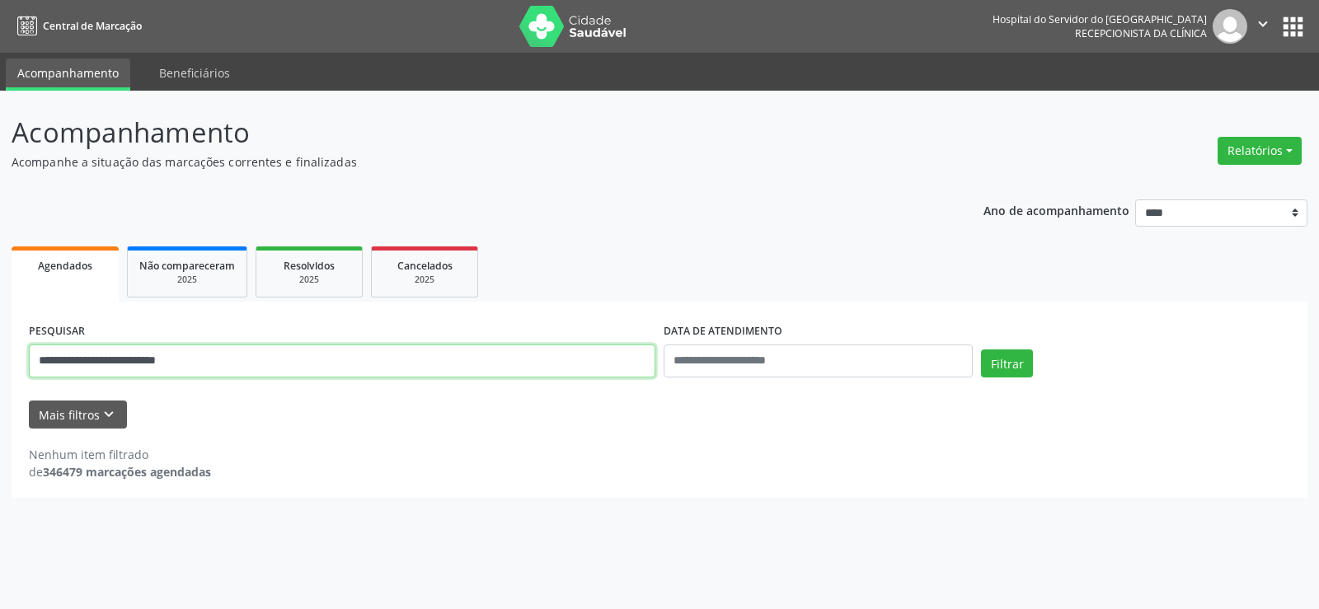
drag, startPoint x: 260, startPoint y: 354, endPoint x: 0, endPoint y: 354, distance: 260.4
click at [0, 354] on div "**********" at bounding box center [659, 350] width 1319 height 518
click at [981, 349] on button "Filtrar" at bounding box center [1007, 363] width 52 height 28
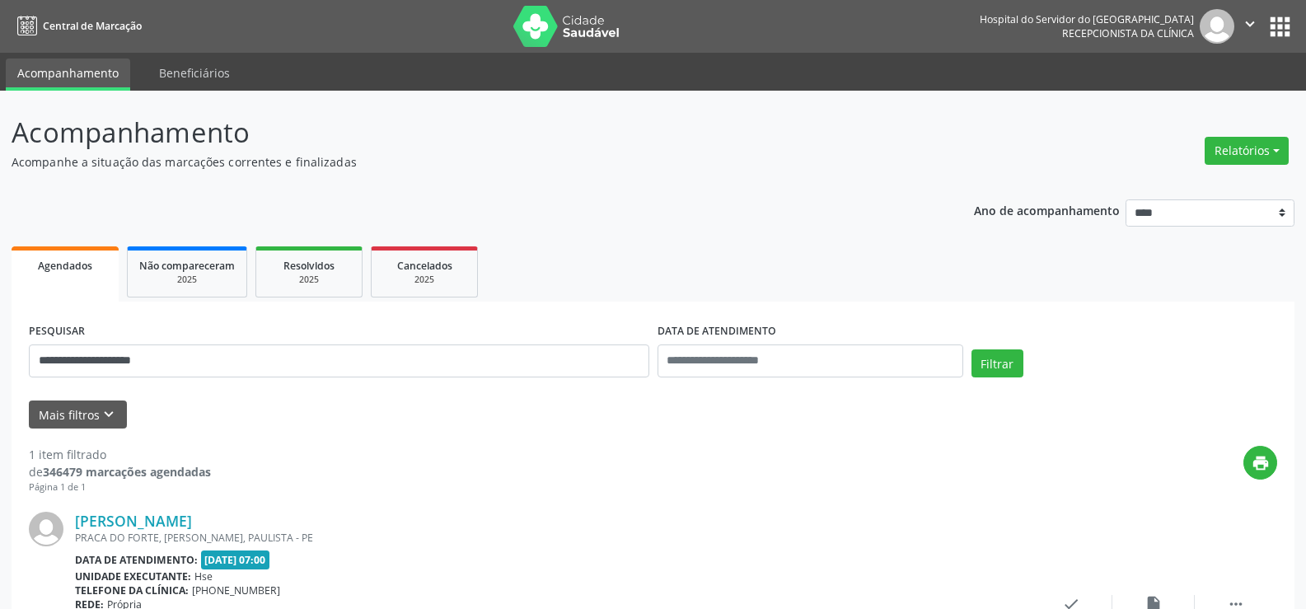
scroll to position [151, 0]
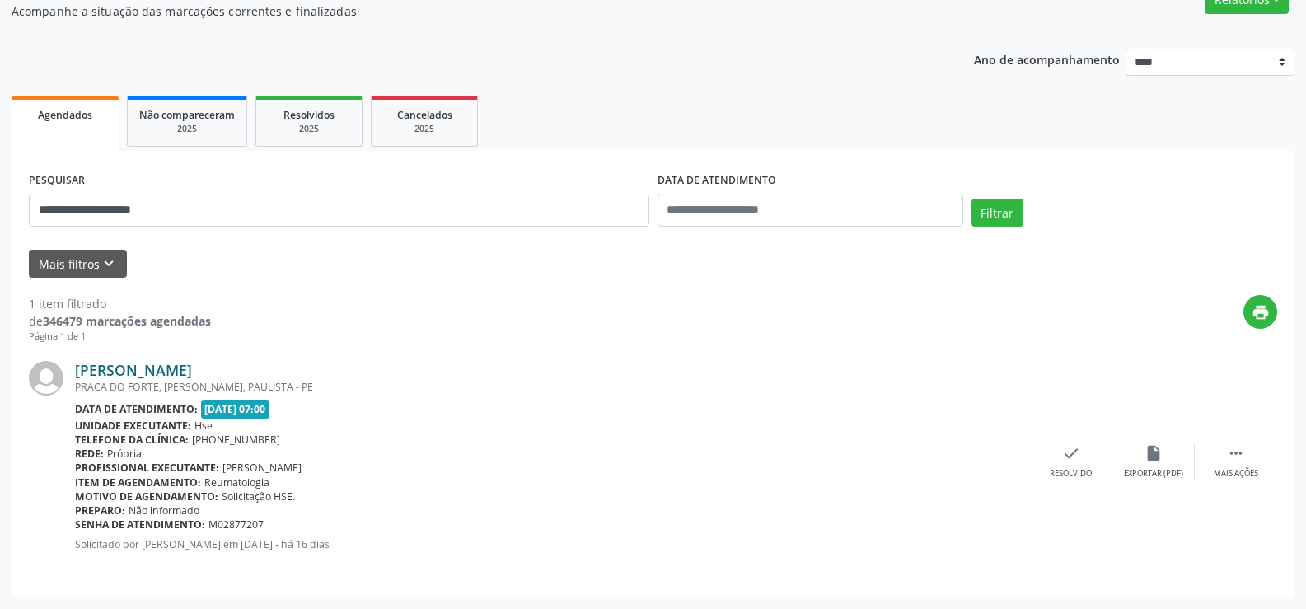
click at [192, 364] on link "Carlos Eduardo Izidoro da Silva" at bounding box center [133, 370] width 117 height 18
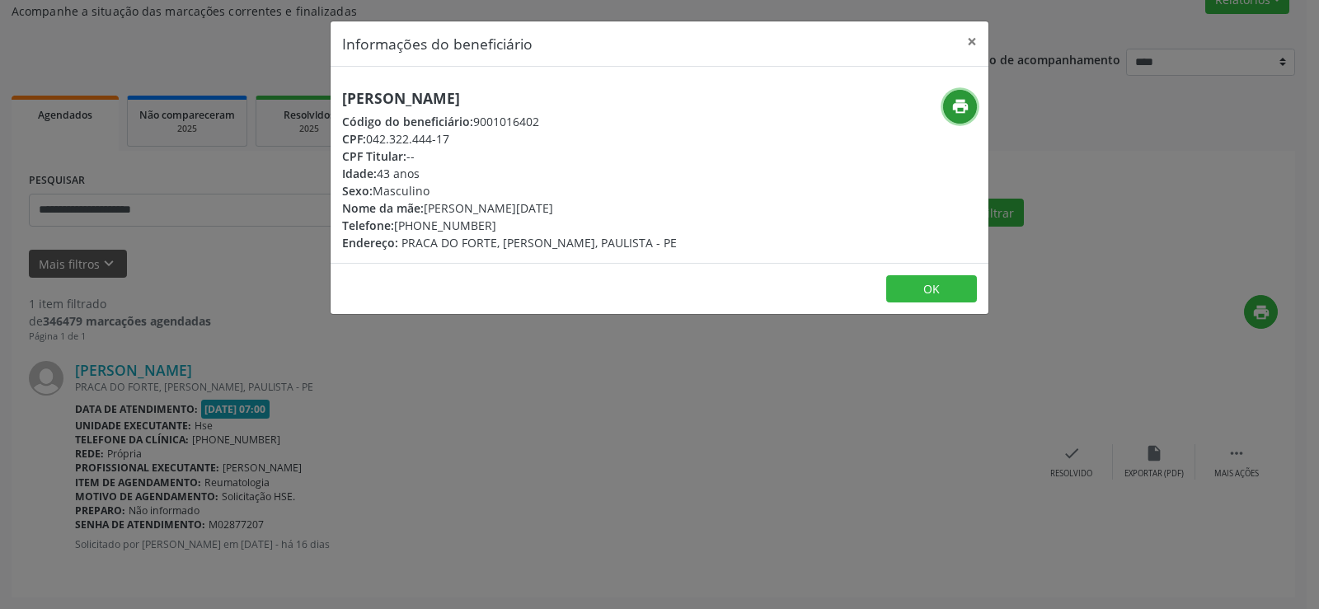
click at [952, 104] on icon "print" at bounding box center [960, 106] width 18 height 18
drag, startPoint x: 614, startPoint y: 97, endPoint x: 330, endPoint y: 96, distance: 283.5
click at [330, 96] on div "Carlos Eduardo Izidoro da Silva Código do beneficiário: 9001016402 CPF: 042.322…" at bounding box center [549, 171] width 438 height 162
copy h5 "Carlos Eduardo Izidoro da Silva"
click at [976, 37] on button "×" at bounding box center [971, 41] width 33 height 40
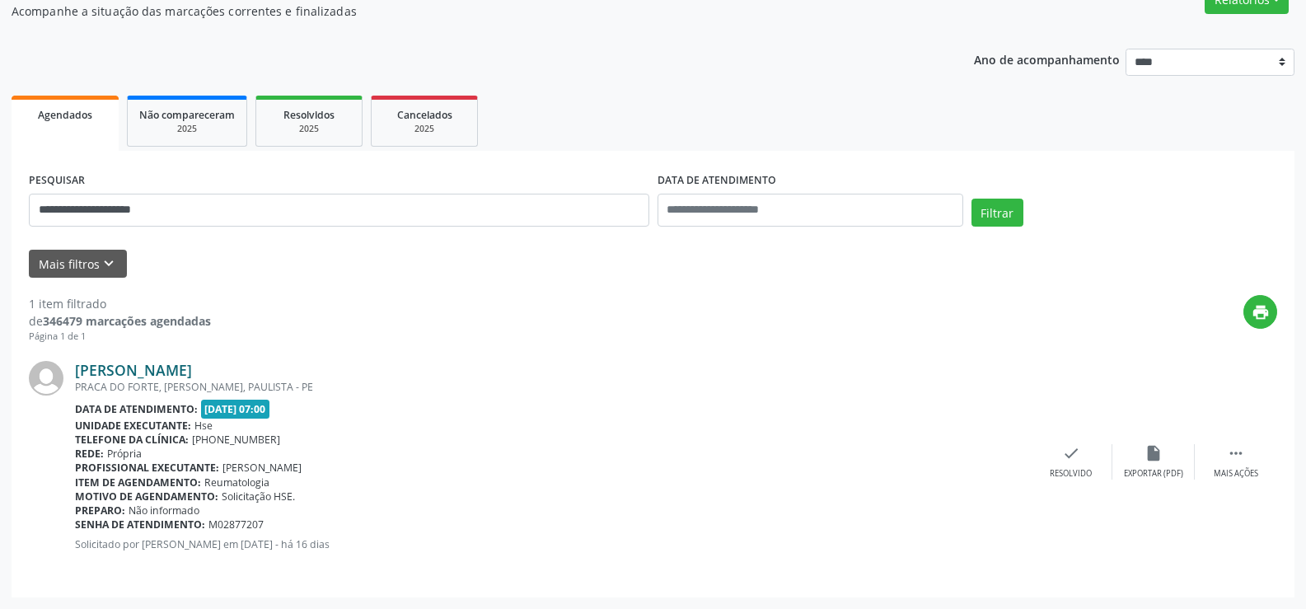
drag, startPoint x: 326, startPoint y: 368, endPoint x: 79, endPoint y: 377, distance: 247.4
click at [79, 377] on div "Carlos Eduardo Izidoro da Silva" at bounding box center [552, 370] width 955 height 18
copy link "Carlos Eduardo Izidoro da Silva"
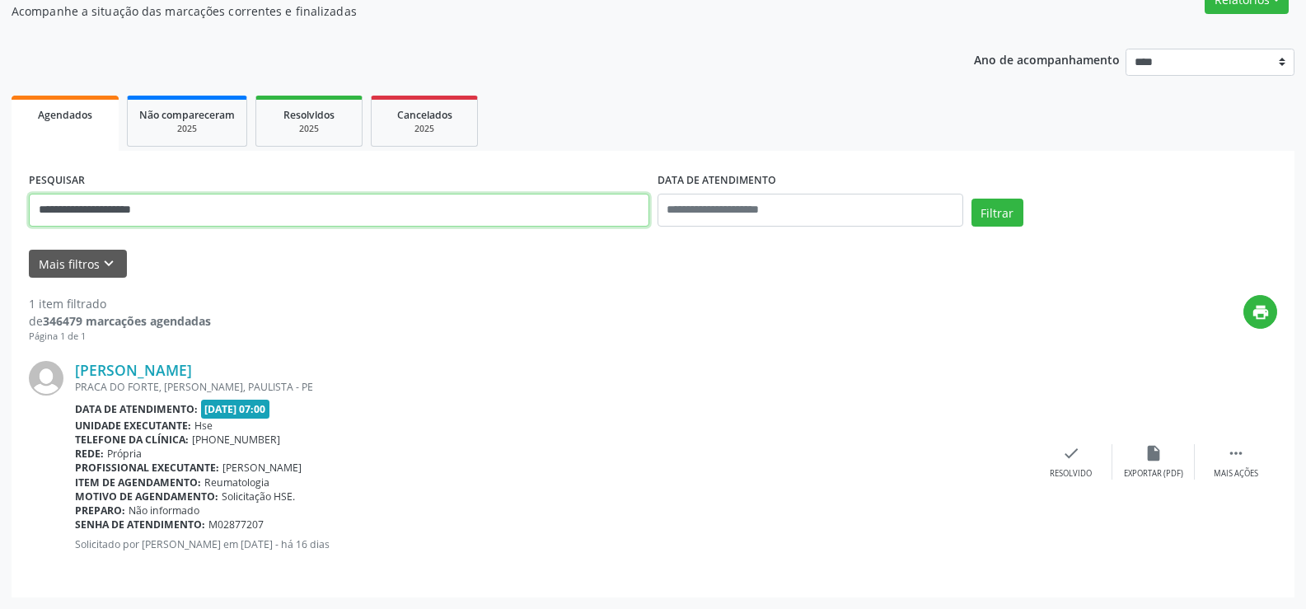
drag, startPoint x: 194, startPoint y: 203, endPoint x: 0, endPoint y: 218, distance: 194.2
click at [0, 218] on div "**********" at bounding box center [653, 274] width 1306 height 669
paste input "******"
type input "**********"
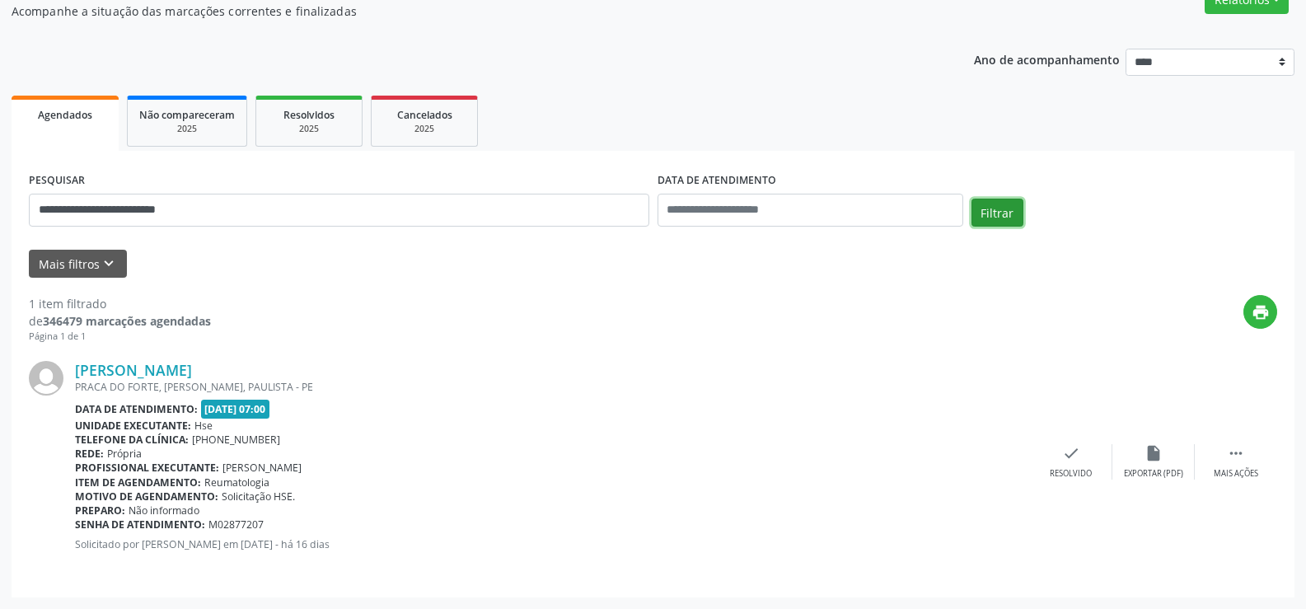
click at [991, 209] on button "Filtrar" at bounding box center [998, 213] width 52 height 28
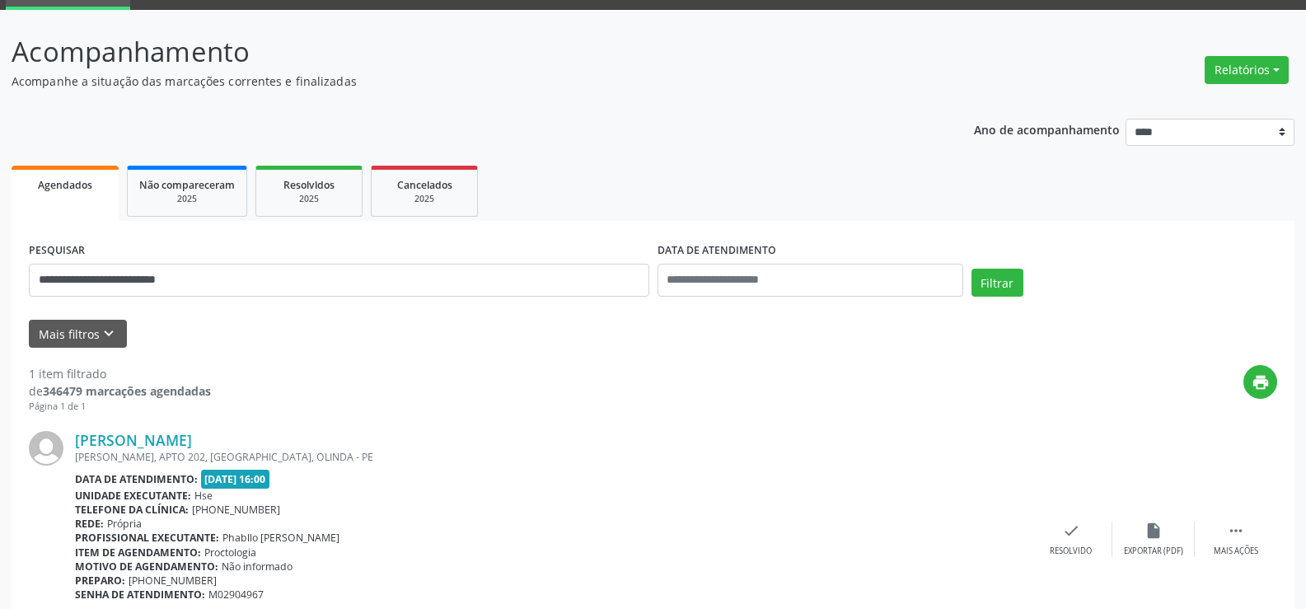
scroll to position [166, 0]
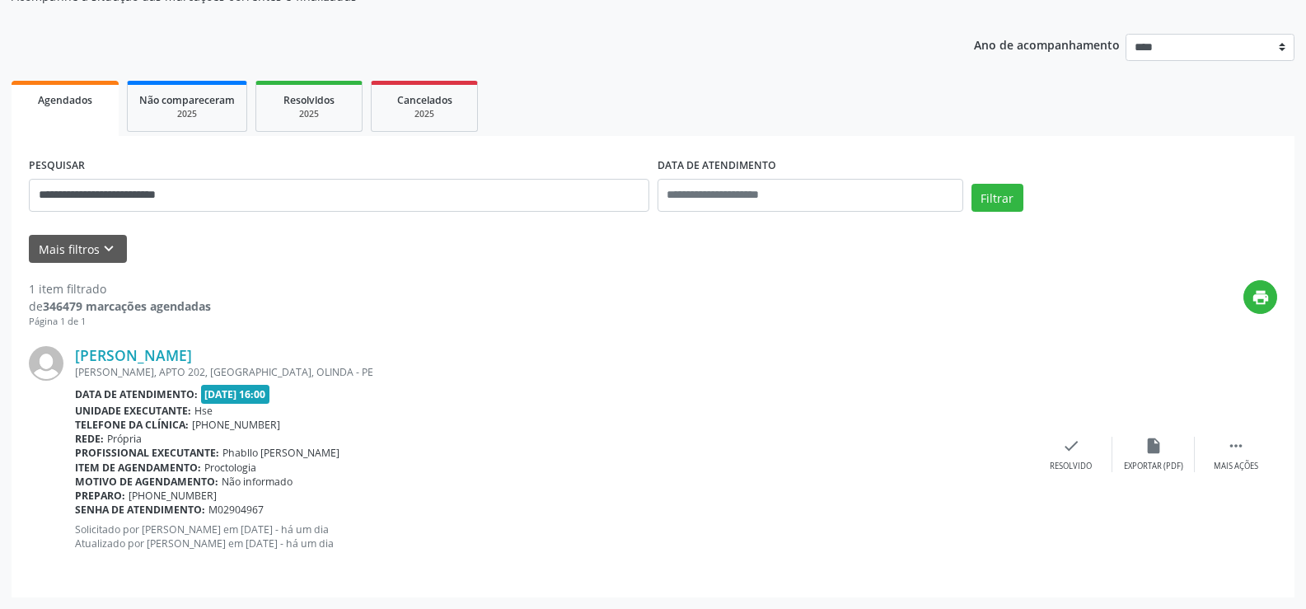
drag, startPoint x: 287, startPoint y: 354, endPoint x: 73, endPoint y: 358, distance: 213.5
click at [73, 358] on div "Sandra Helena Braga da Silva ALUISIO DE AZEVEDO, APTO 202, JARDIM ATLANTICO, OL…" at bounding box center [653, 454] width 1249 height 251
copy div "Sandra Helena Braga da Silva"
drag, startPoint x: 258, startPoint y: 196, endPoint x: 26, endPoint y: 194, distance: 232.4
click at [26, 194] on div "**********" at bounding box center [339, 188] width 629 height 70
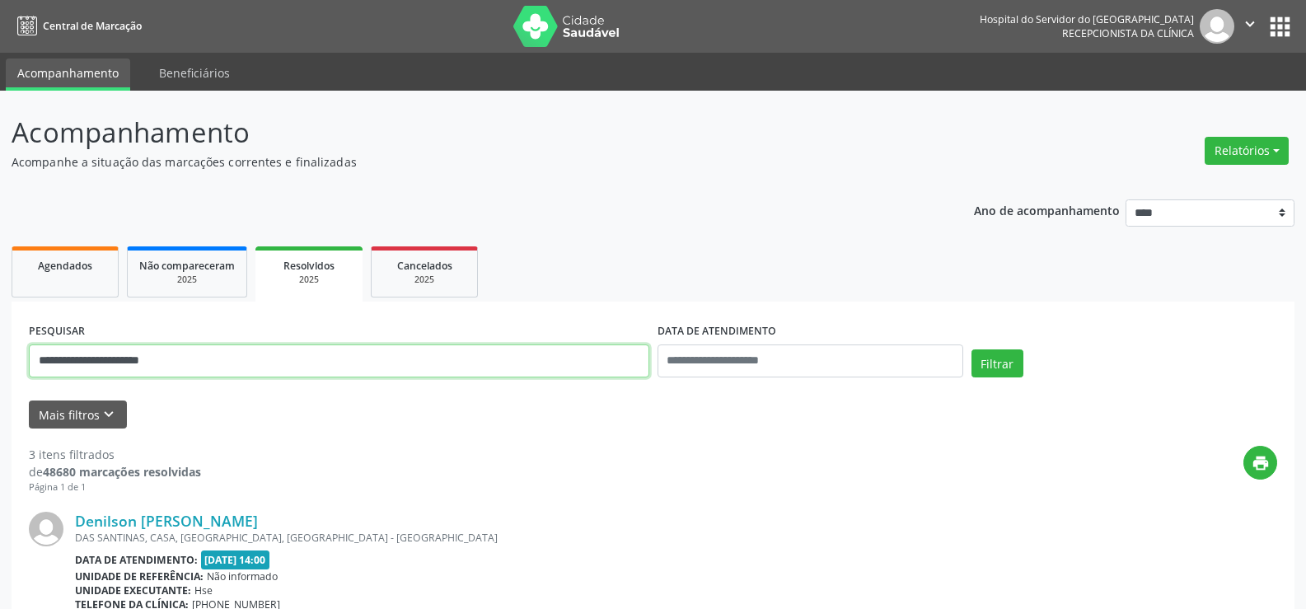
drag, startPoint x: 302, startPoint y: 373, endPoint x: 0, endPoint y: 367, distance: 301.7
paste input "*******"
type input "**********"
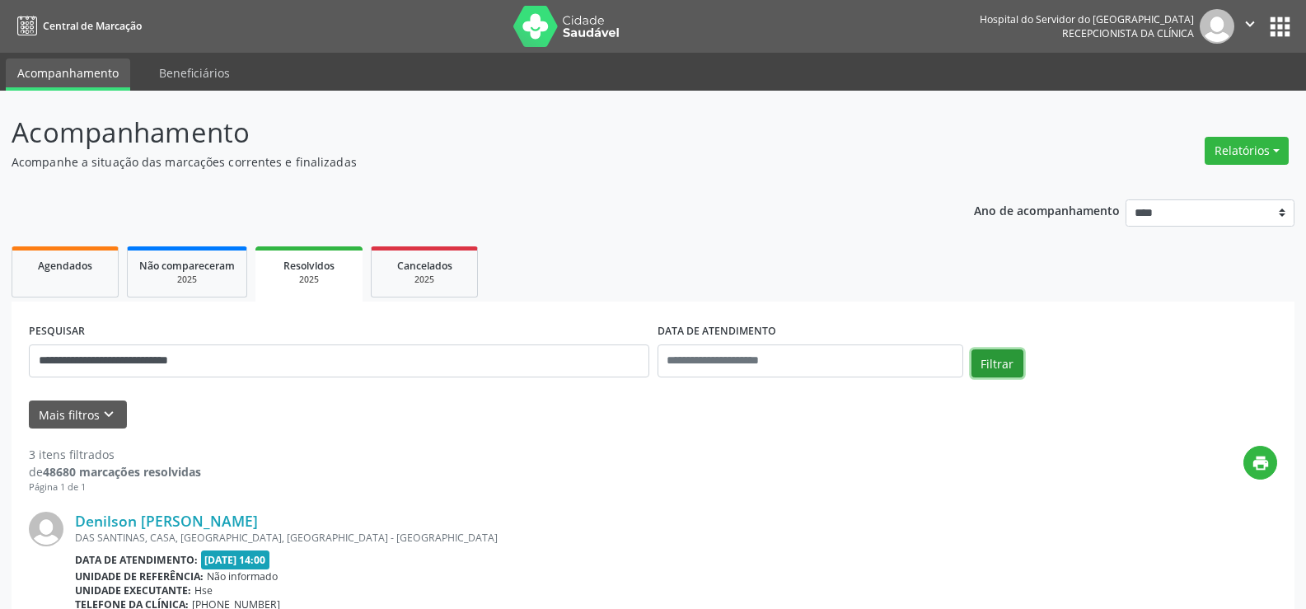
click at [1005, 361] on button "Filtrar" at bounding box center [998, 363] width 52 height 28
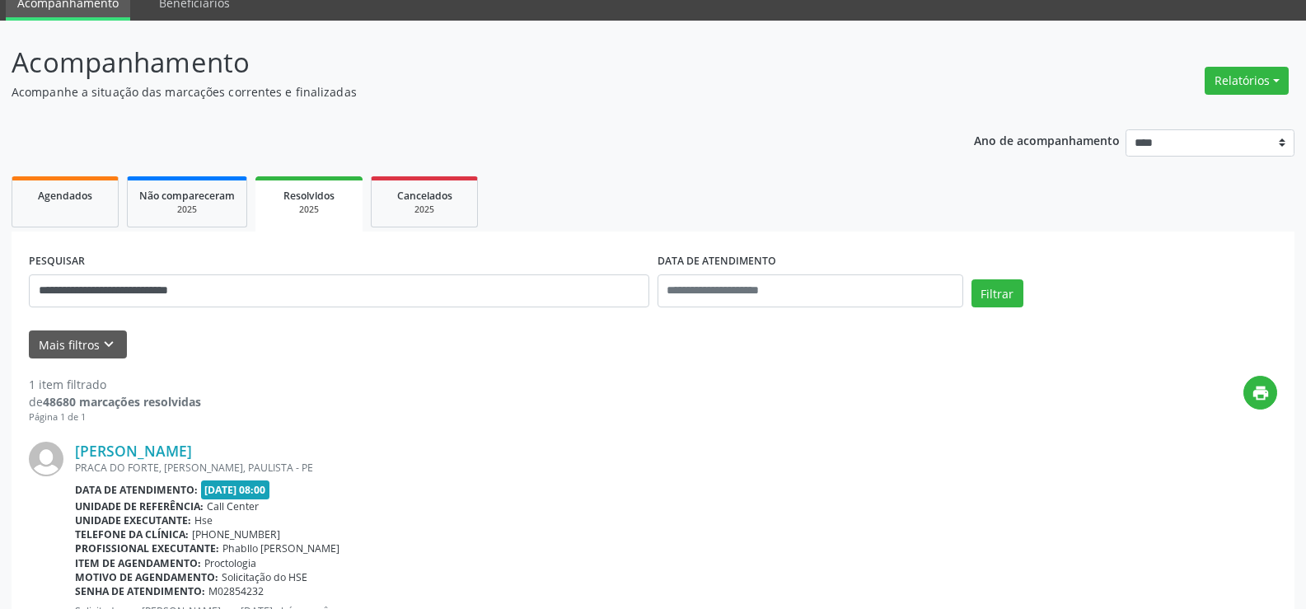
scroll to position [151, 0]
